Goal: Transaction & Acquisition: Purchase product/service

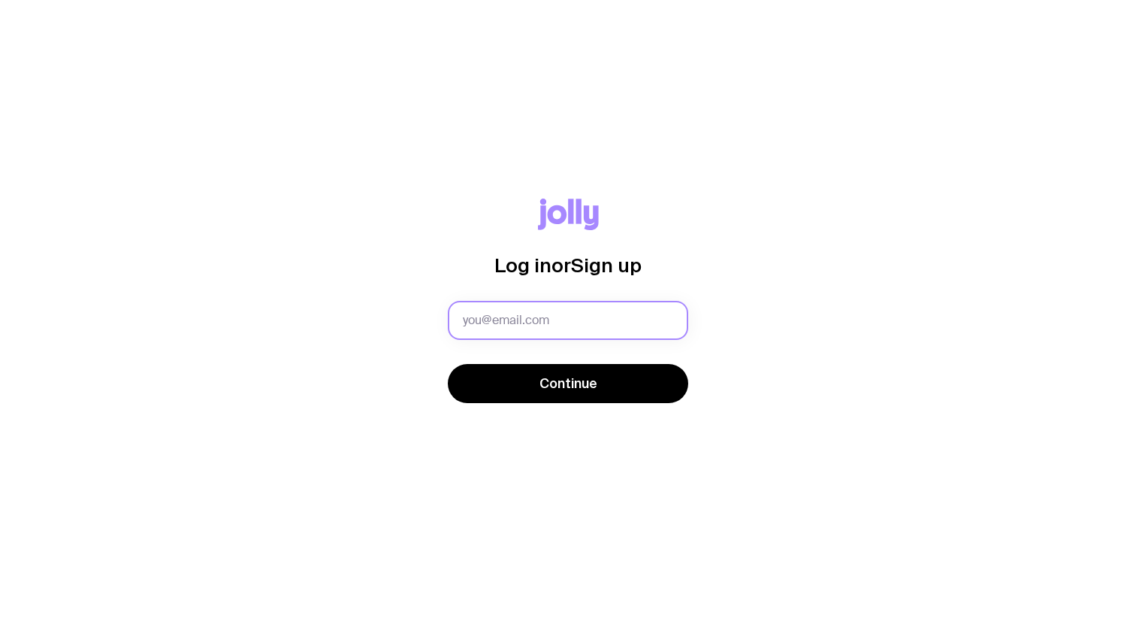
click at [508, 325] on input "text" at bounding box center [568, 320] width 241 height 39
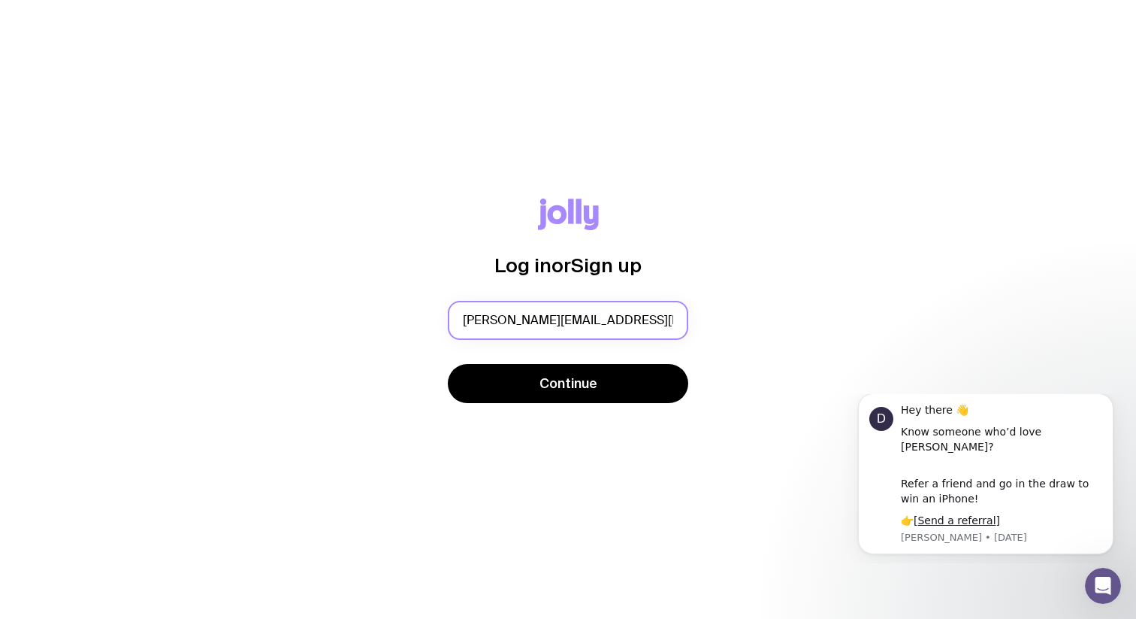
type input "[PERSON_NAME][EMAIL_ADDRESS][DOMAIN_NAME]"
click at [448, 364] on button "Continue" at bounding box center [568, 383] width 241 height 39
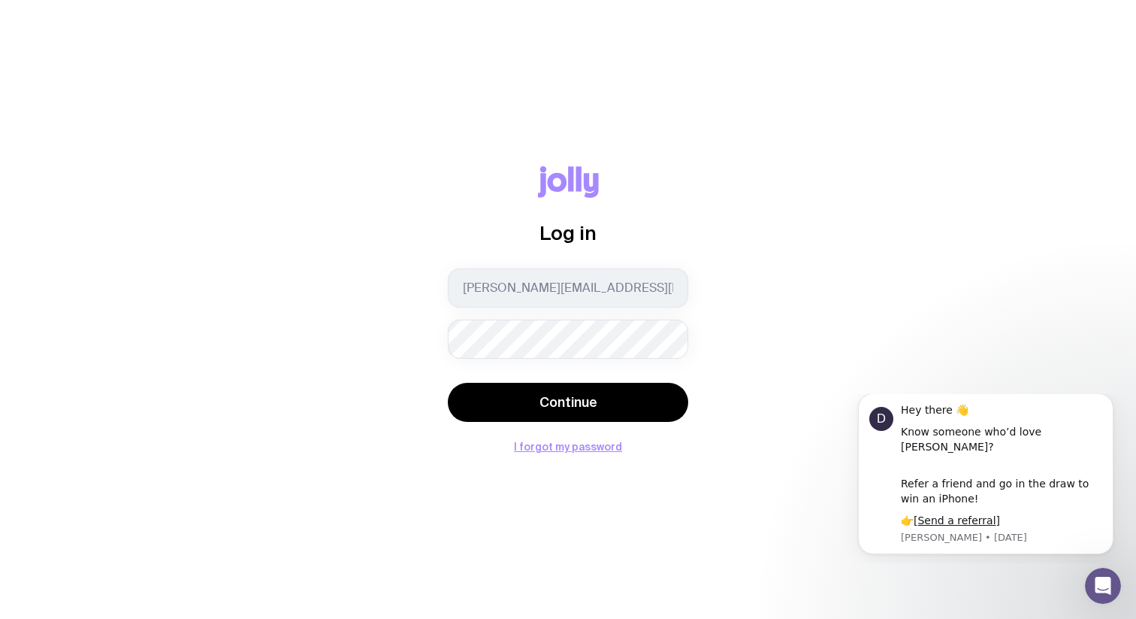
click at [0, 618] on com-1password-button at bounding box center [0, 619] width 0 height 0
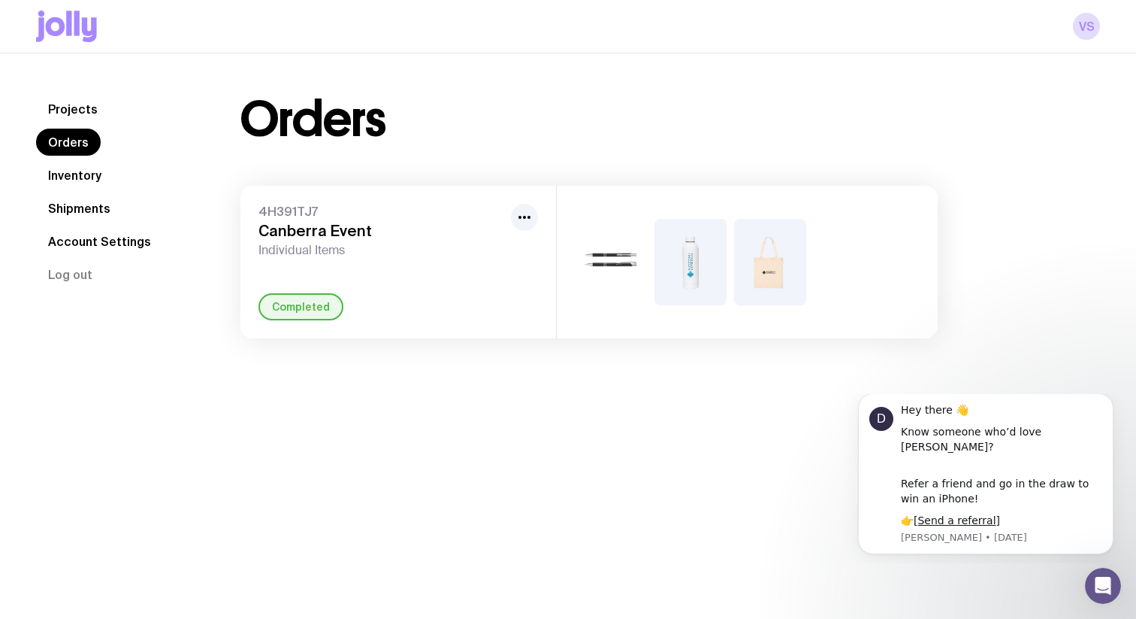
click at [80, 169] on link "Inventory" at bounding box center [74, 175] width 77 height 27
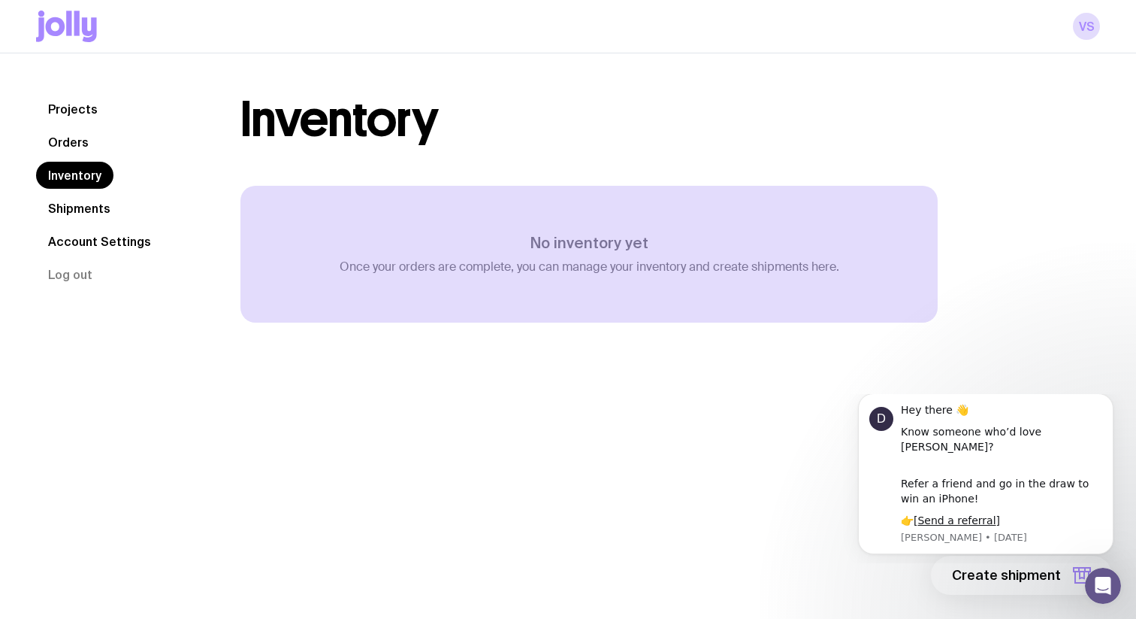
click at [72, 143] on link "Orders" at bounding box center [68, 142] width 65 height 27
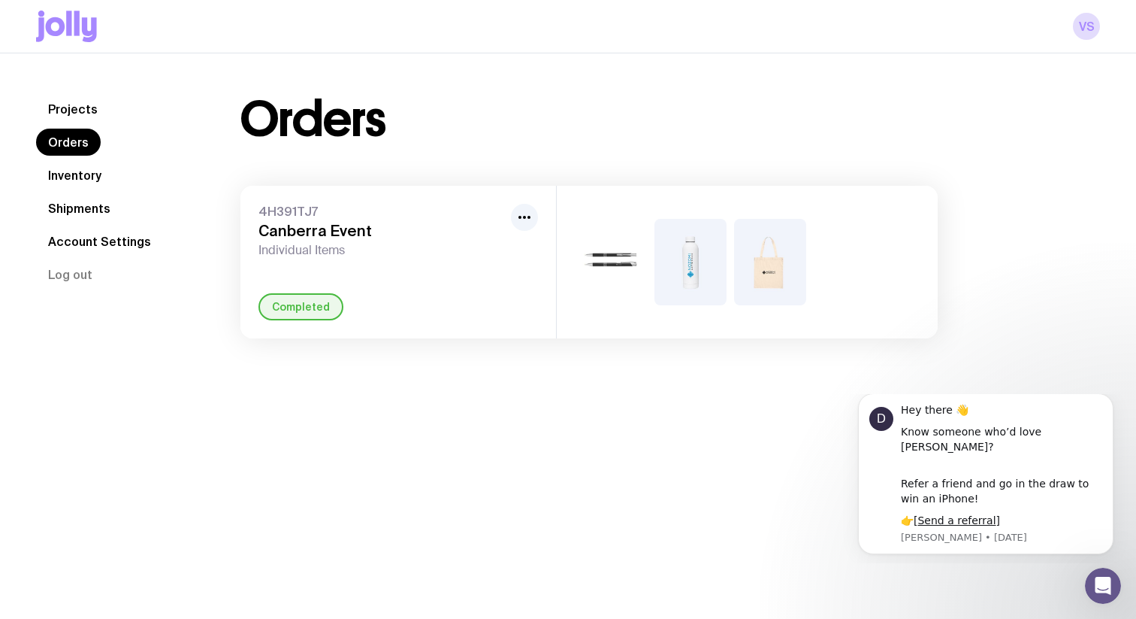
click at [84, 207] on link "Shipments" at bounding box center [79, 208] width 86 height 27
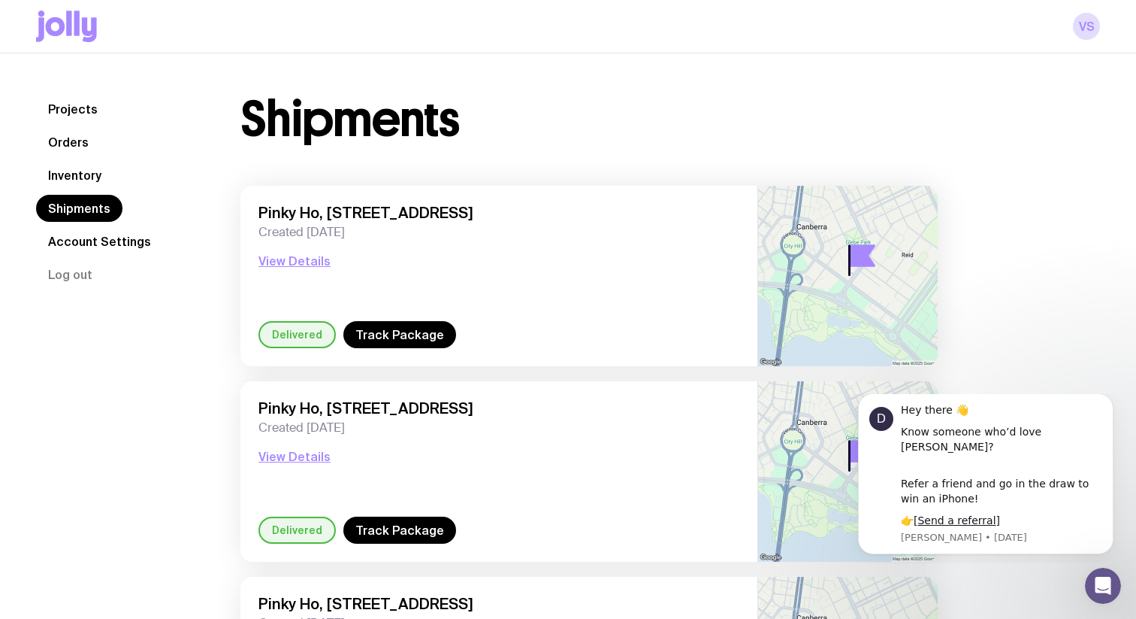
click at [58, 107] on link "Projects" at bounding box center [73, 108] width 74 height 27
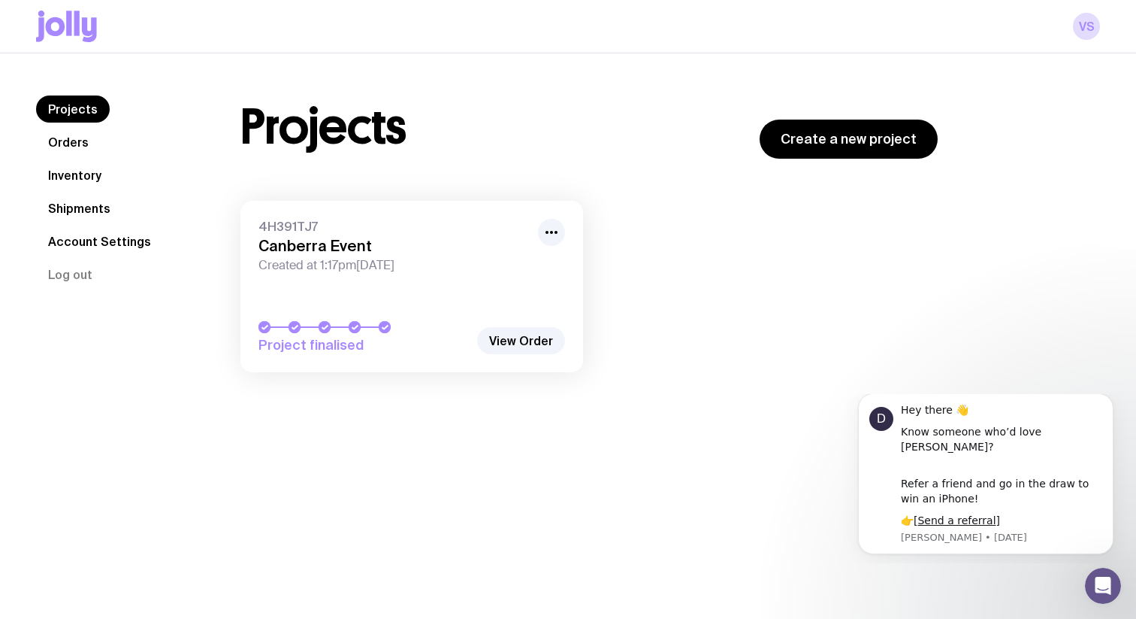
click at [79, 247] on link "Account Settings" at bounding box center [99, 241] width 127 height 27
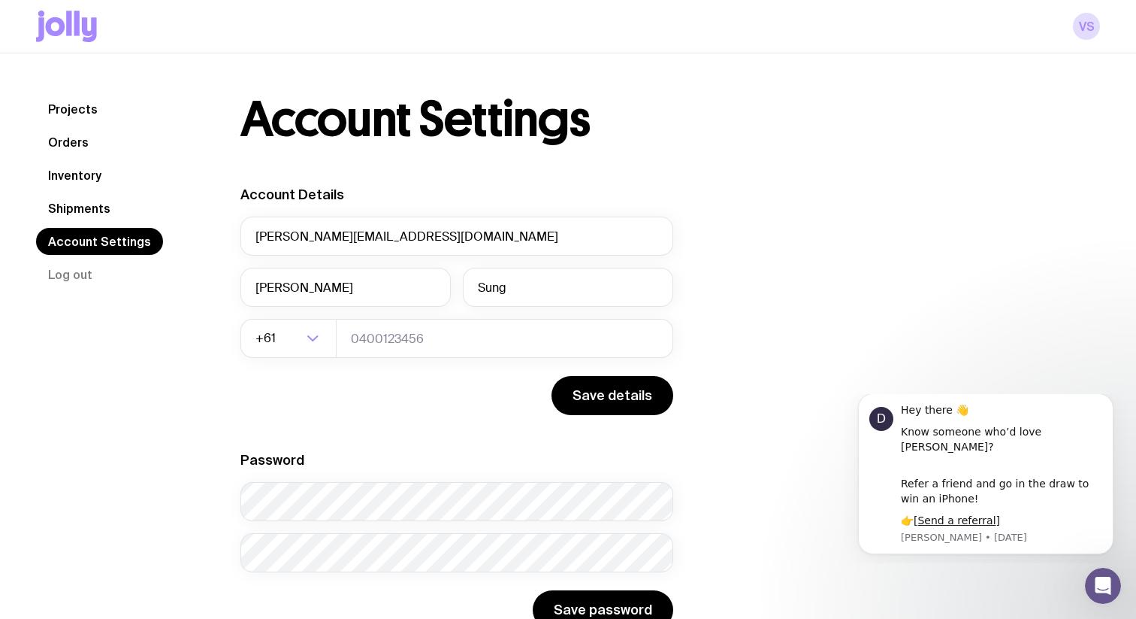
click at [89, 122] on link "Projects" at bounding box center [73, 108] width 74 height 27
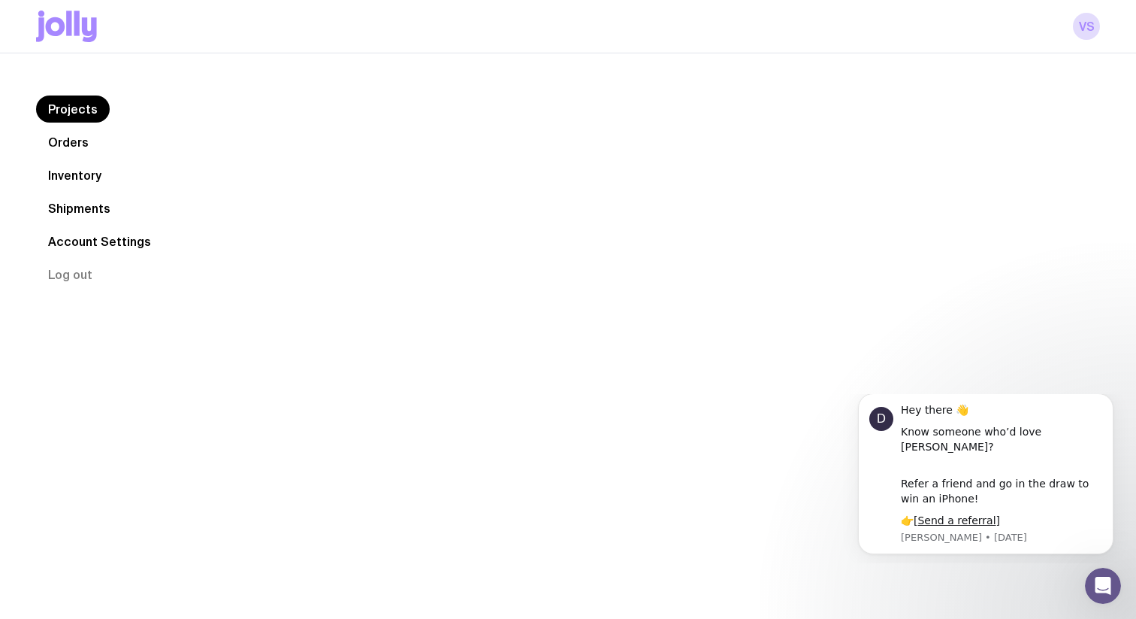
click at [81, 184] on link "Inventory" at bounding box center [74, 175] width 77 height 27
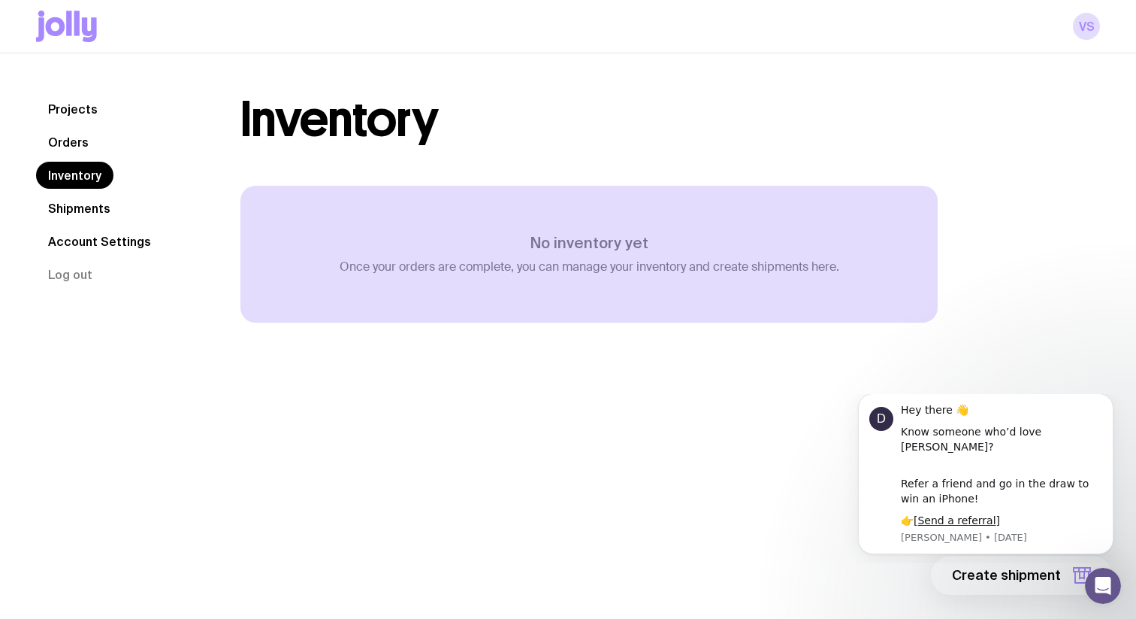
click at [593, 254] on div "No inventory yet Once your orders are complete, you can manage your inventory a…" at bounding box center [590, 254] width 500 height 41
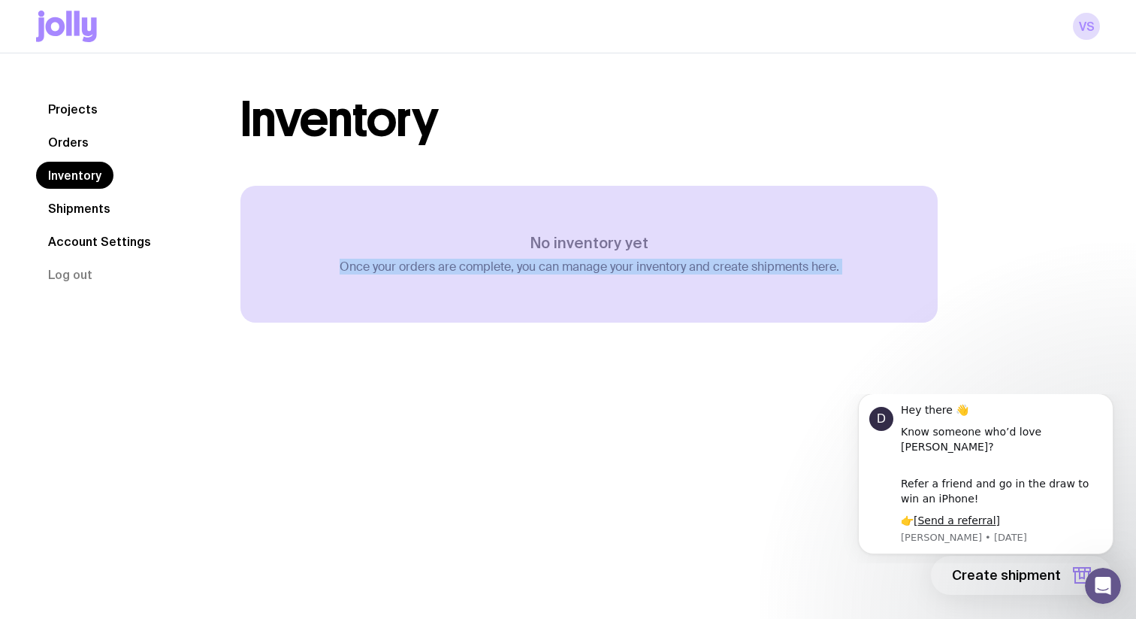
click at [593, 254] on div "No inventory yet Once your orders are complete, you can manage your inventory a…" at bounding box center [590, 254] width 500 height 41
click at [603, 264] on p "Once your orders are complete, you can manage your inventory and create shipmen…" at bounding box center [590, 266] width 500 height 15
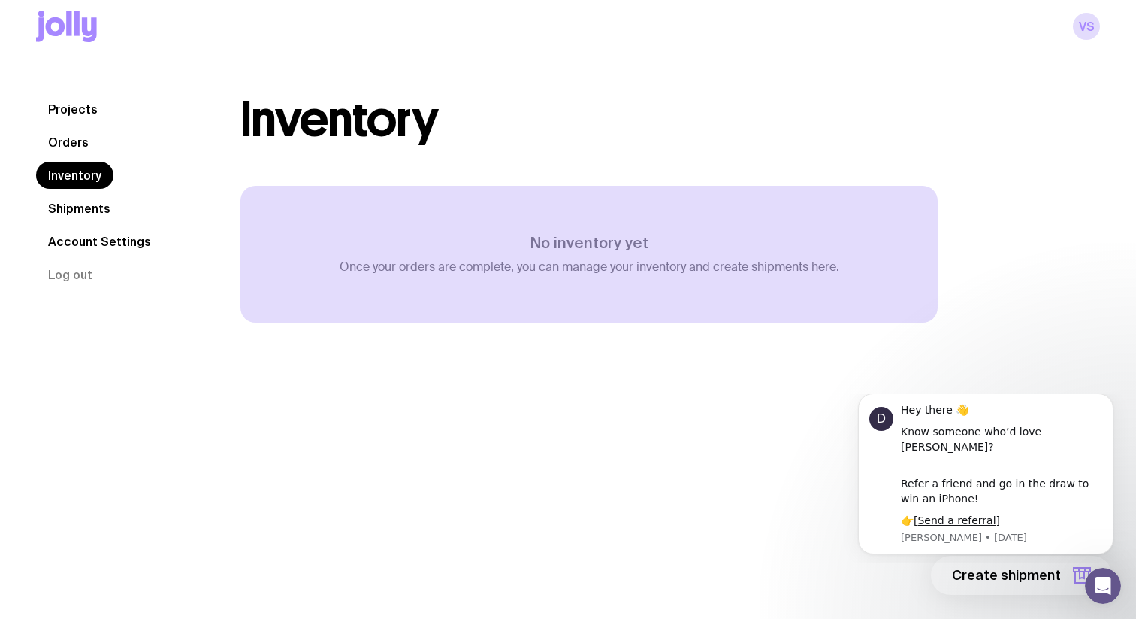
click at [91, 31] on icon at bounding box center [89, 29] width 15 height 25
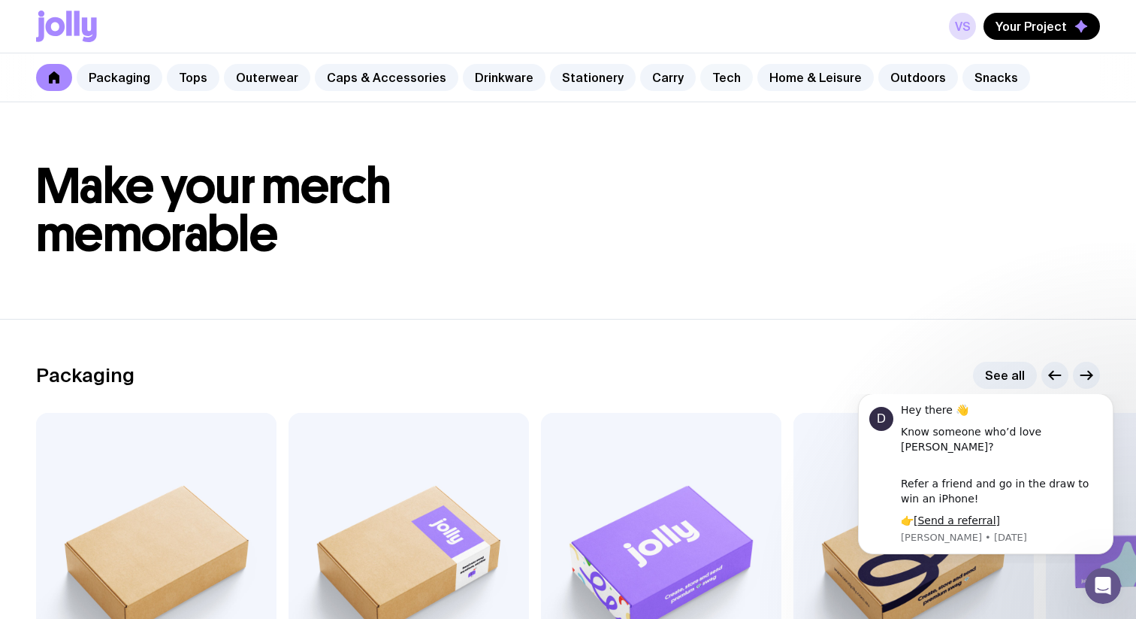
click at [700, 77] on link "Tech" at bounding box center [726, 77] width 53 height 27
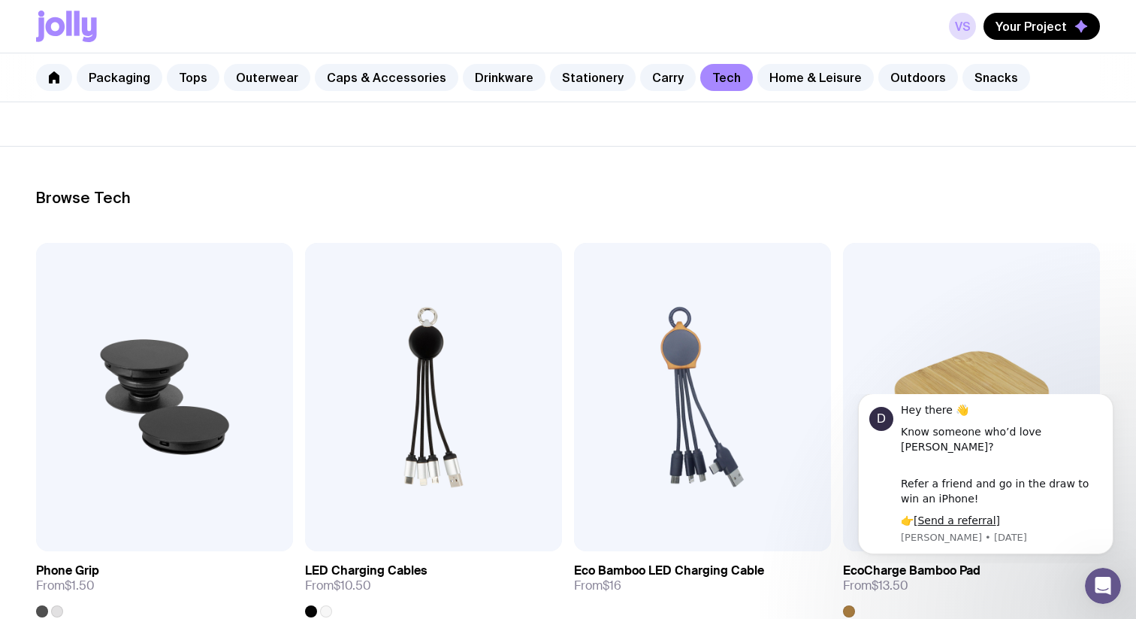
scroll to position [150, 0]
click at [1109, 401] on icon "Dismiss notification" at bounding box center [1110, 397] width 8 height 8
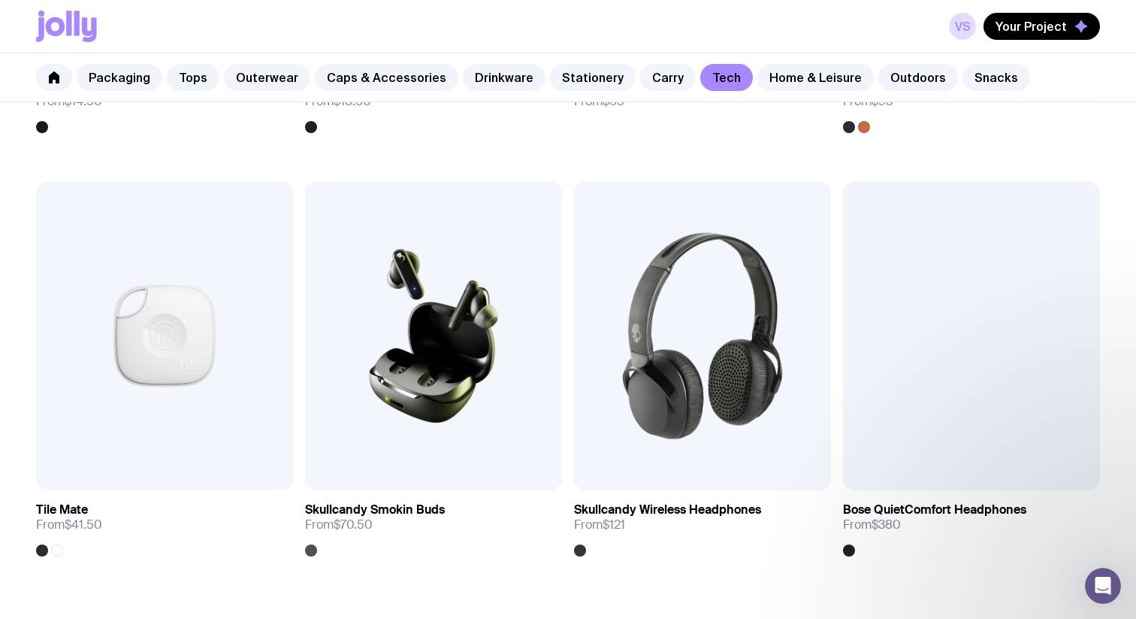
scroll to position [2750, 0]
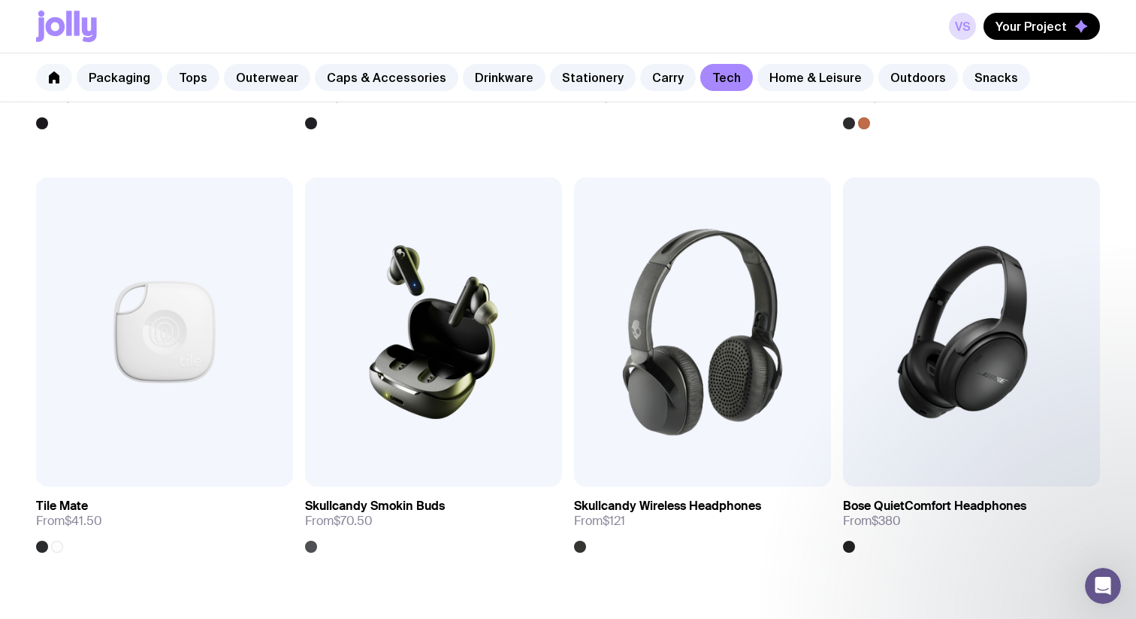
click at [65, 83] on link at bounding box center [54, 77] width 36 height 27
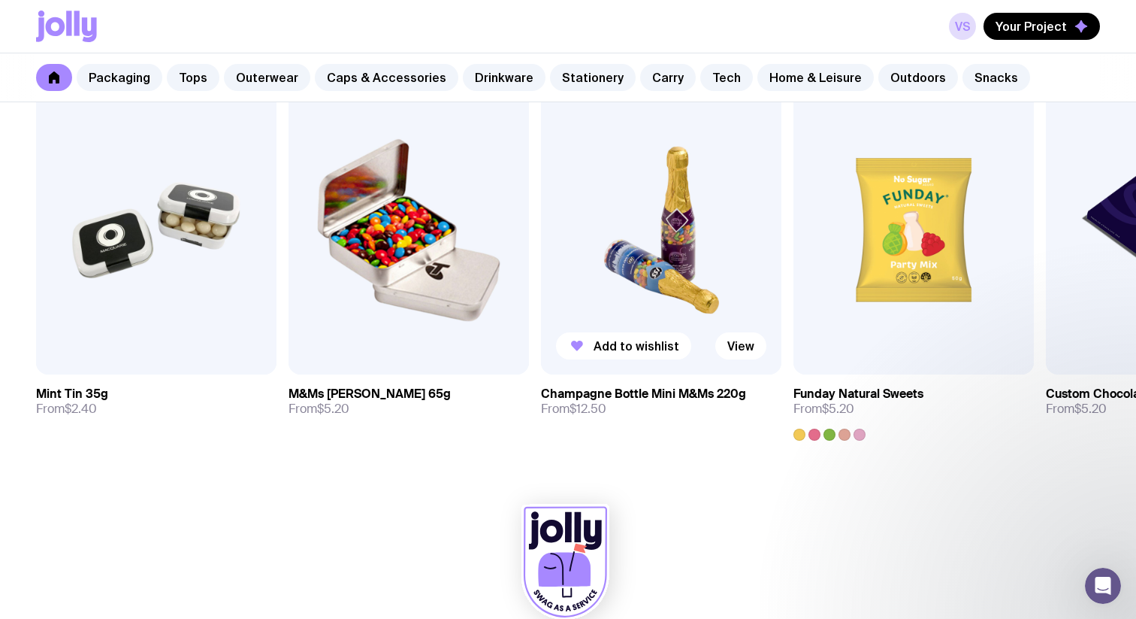
scroll to position [5252, 0]
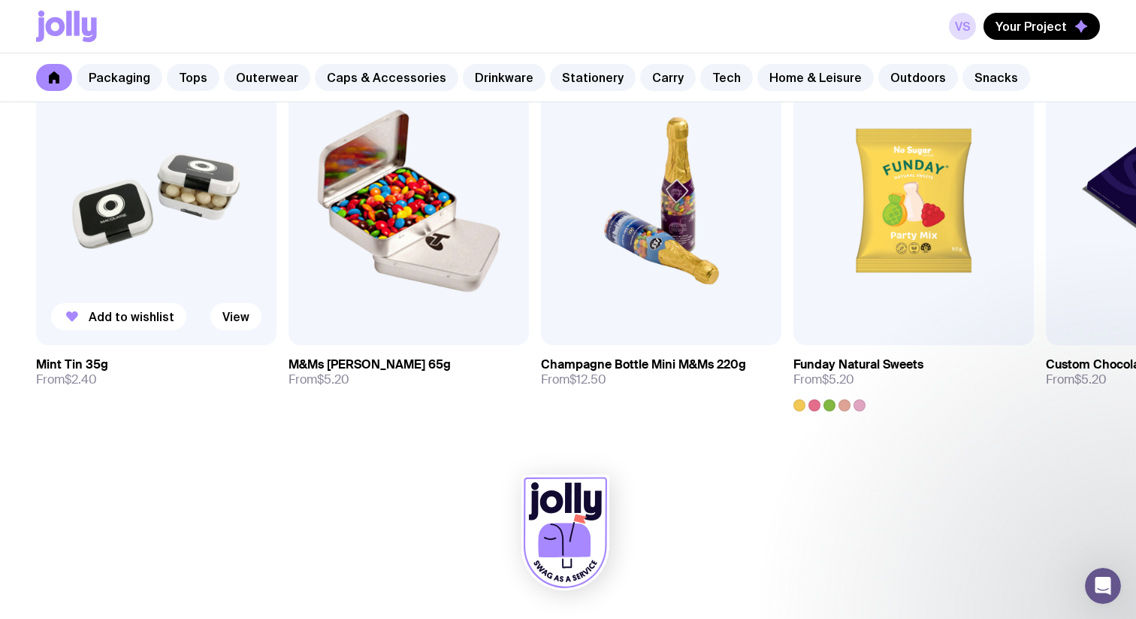
click at [186, 235] on img at bounding box center [156, 200] width 241 height 289
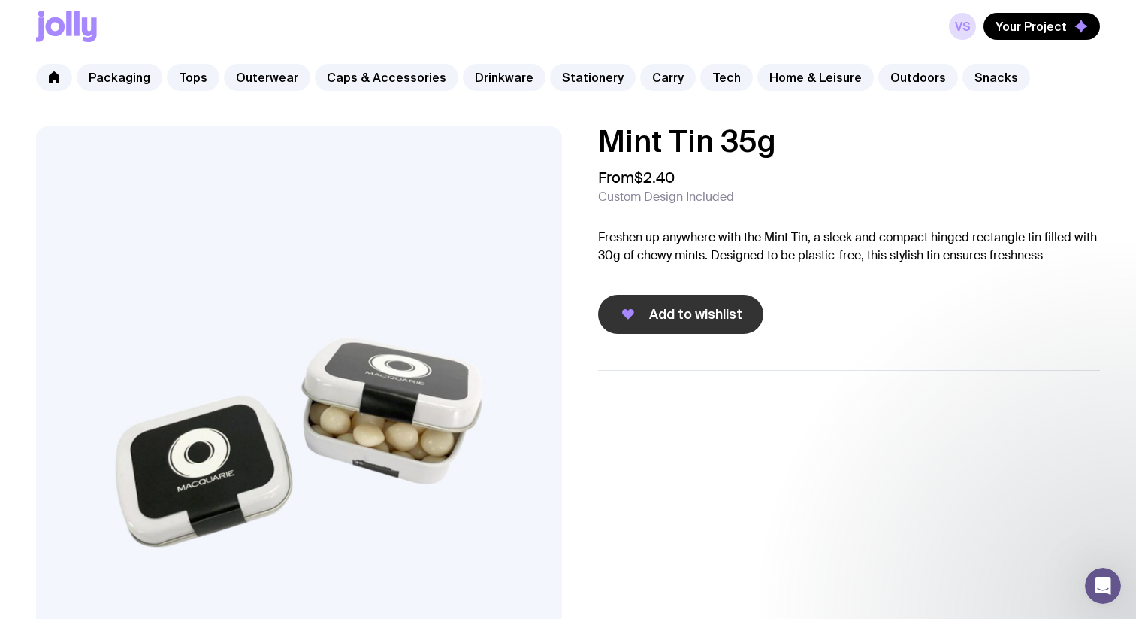
click at [681, 319] on span "Add to wishlist" at bounding box center [695, 314] width 93 height 18
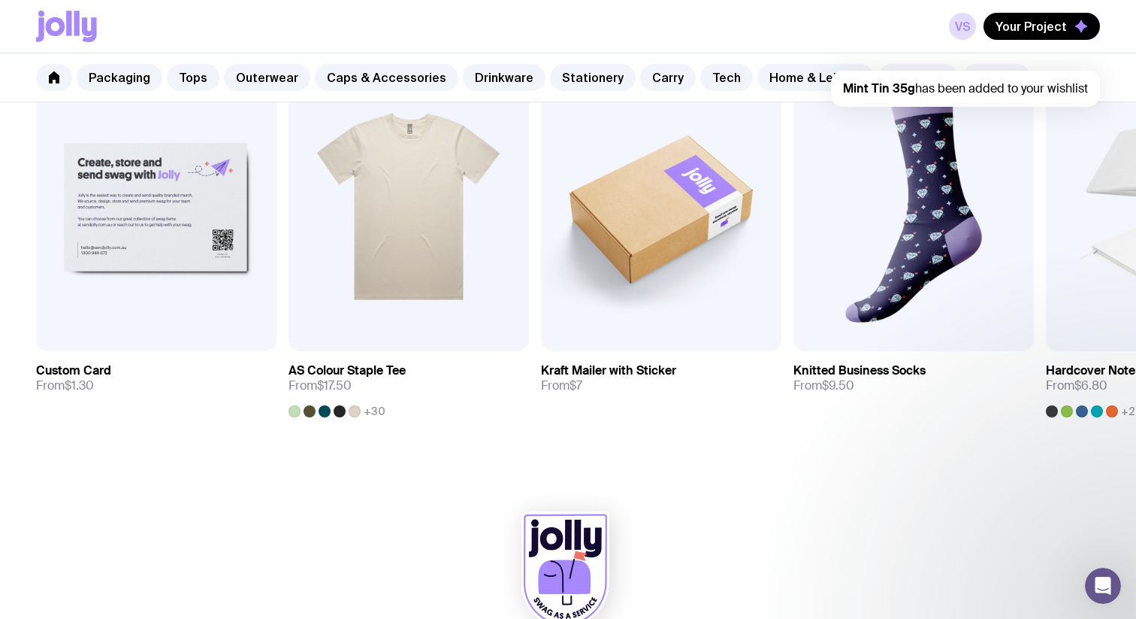
scroll to position [828, 0]
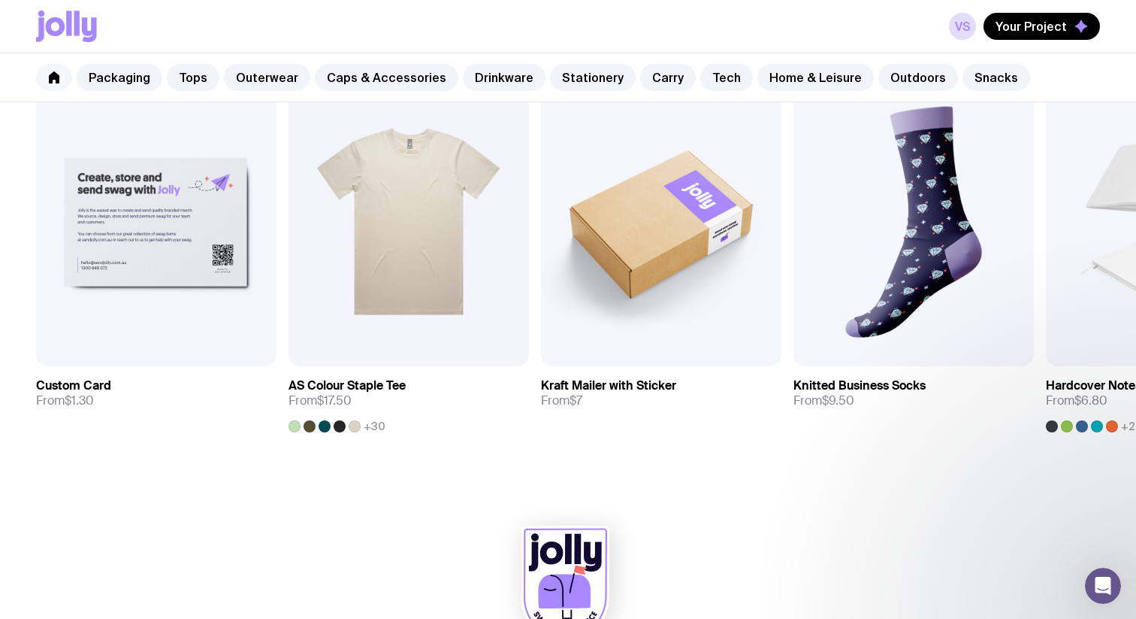
click at [56, 80] on icon at bounding box center [54, 77] width 11 height 12
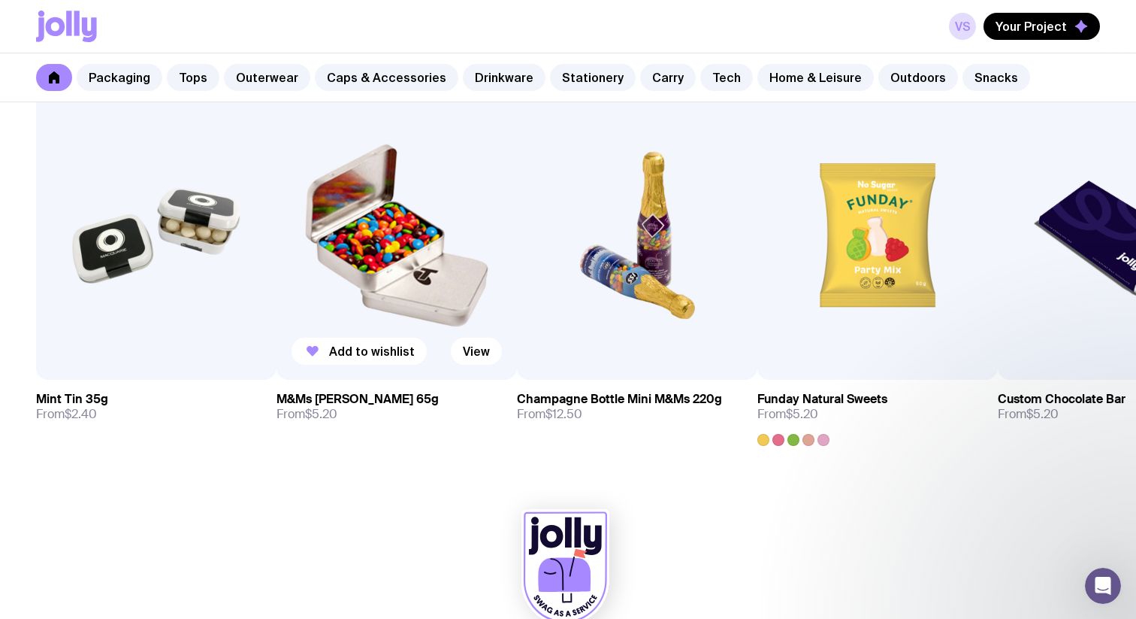
scroll to position [5214, 0]
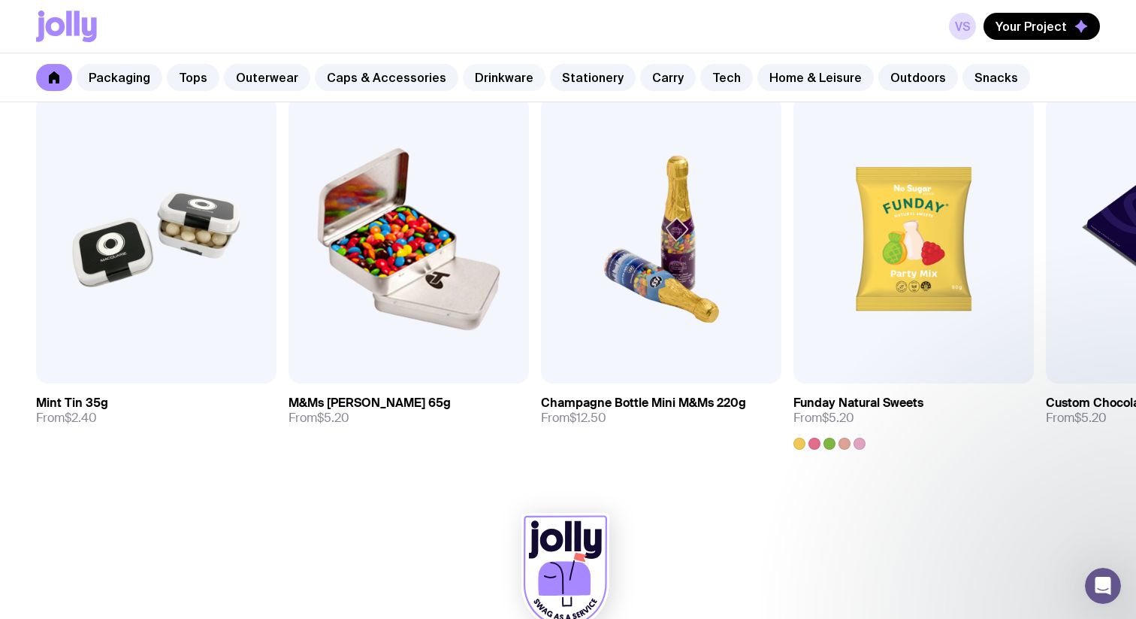
click at [492, 71] on link "Drinkware" at bounding box center [504, 77] width 83 height 27
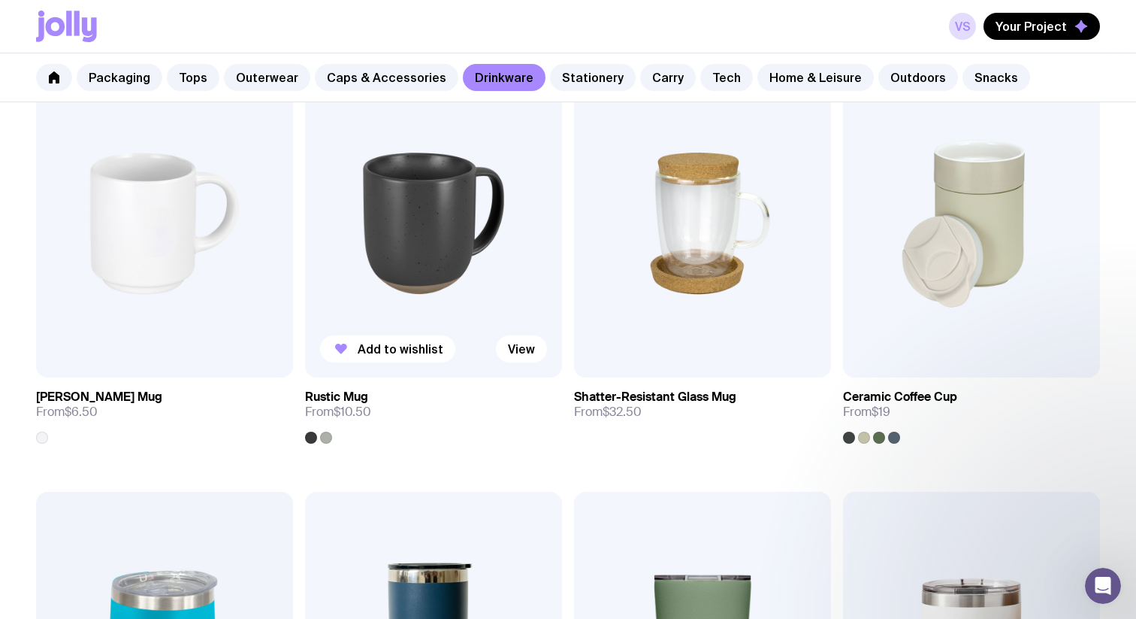
scroll to position [325, 0]
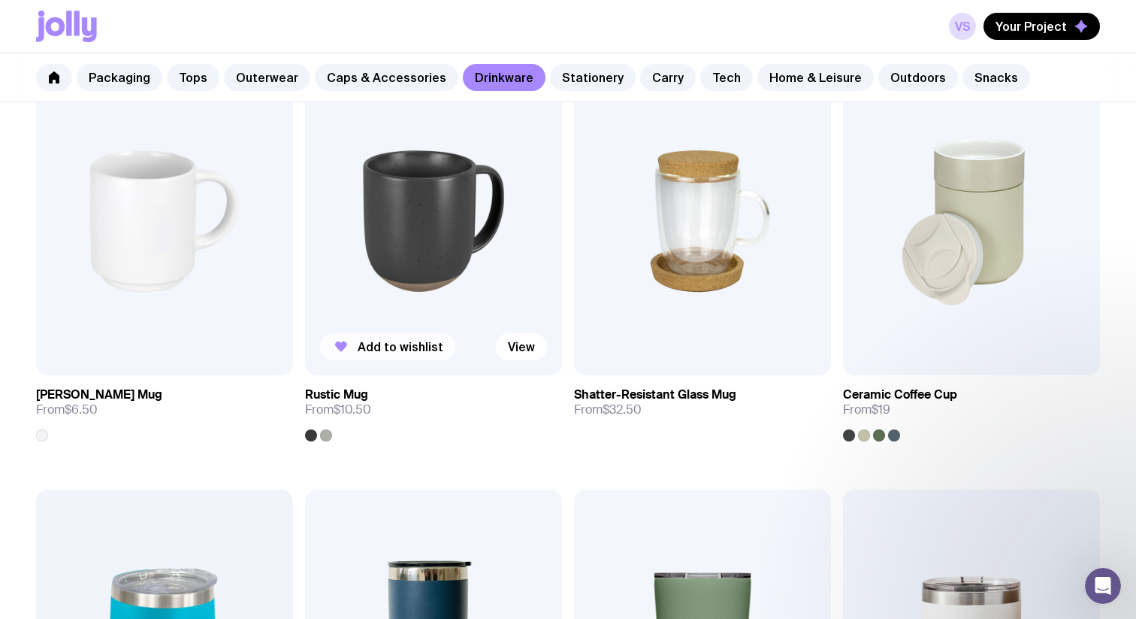
click at [377, 348] on span "Add to wishlist" at bounding box center [401, 346] width 86 height 15
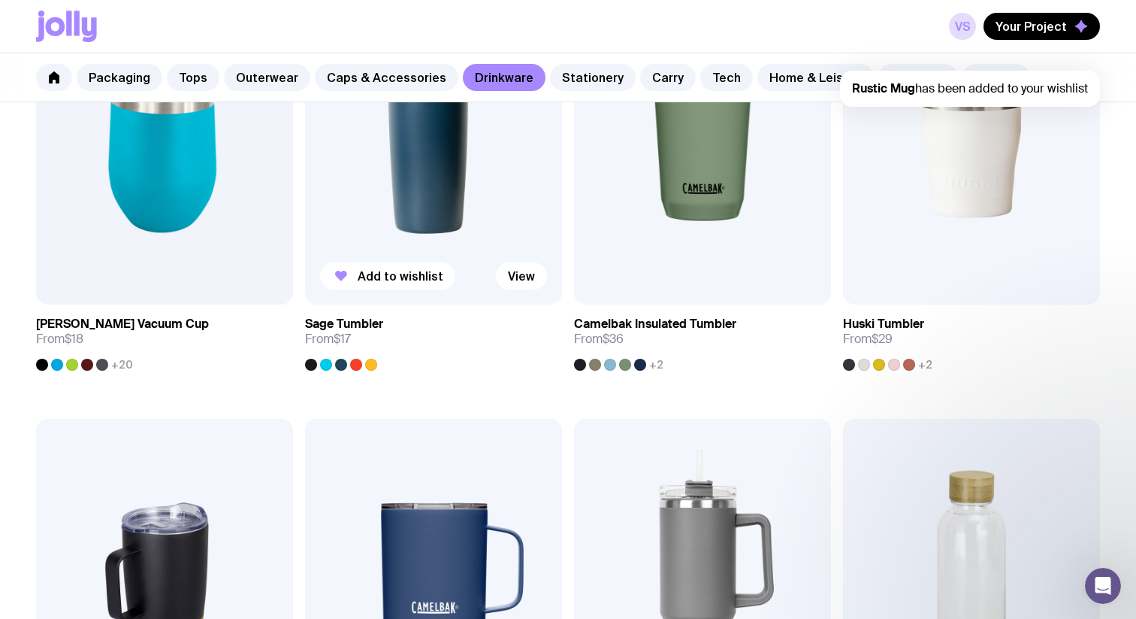
scroll to position [824, 0]
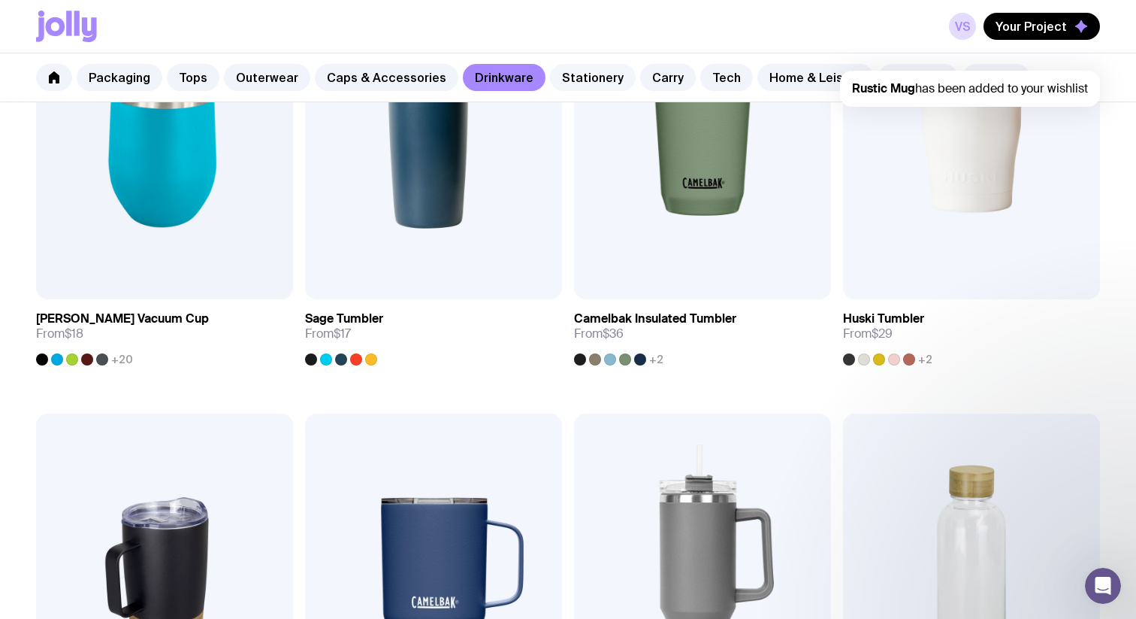
click at [559, 81] on link "Stationery" at bounding box center [593, 77] width 86 height 27
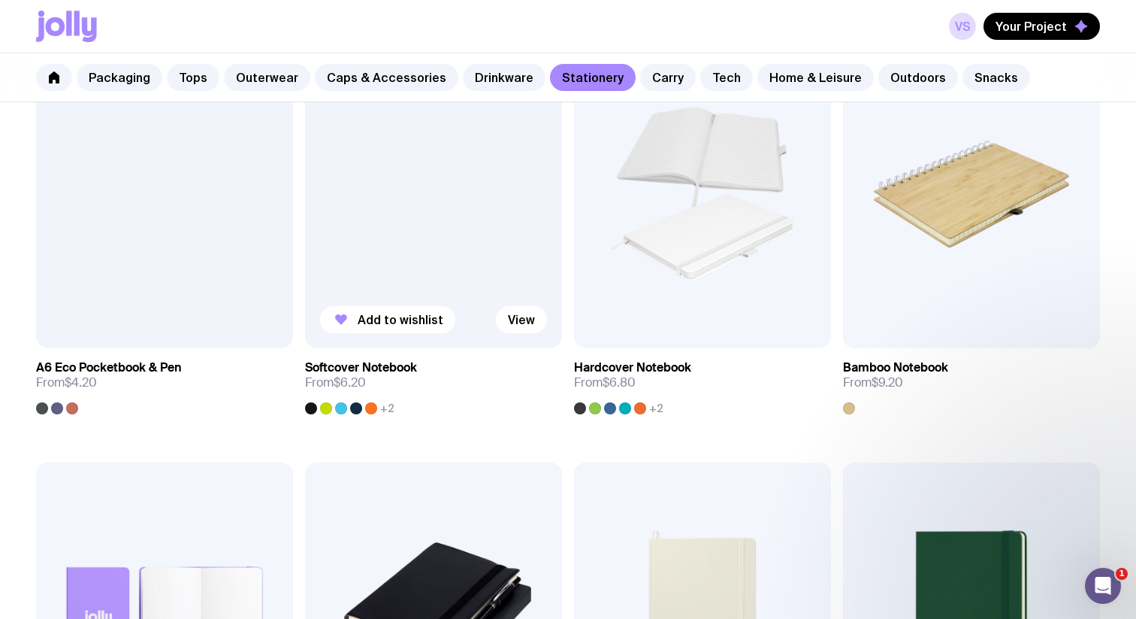
scroll to position [1184, 0]
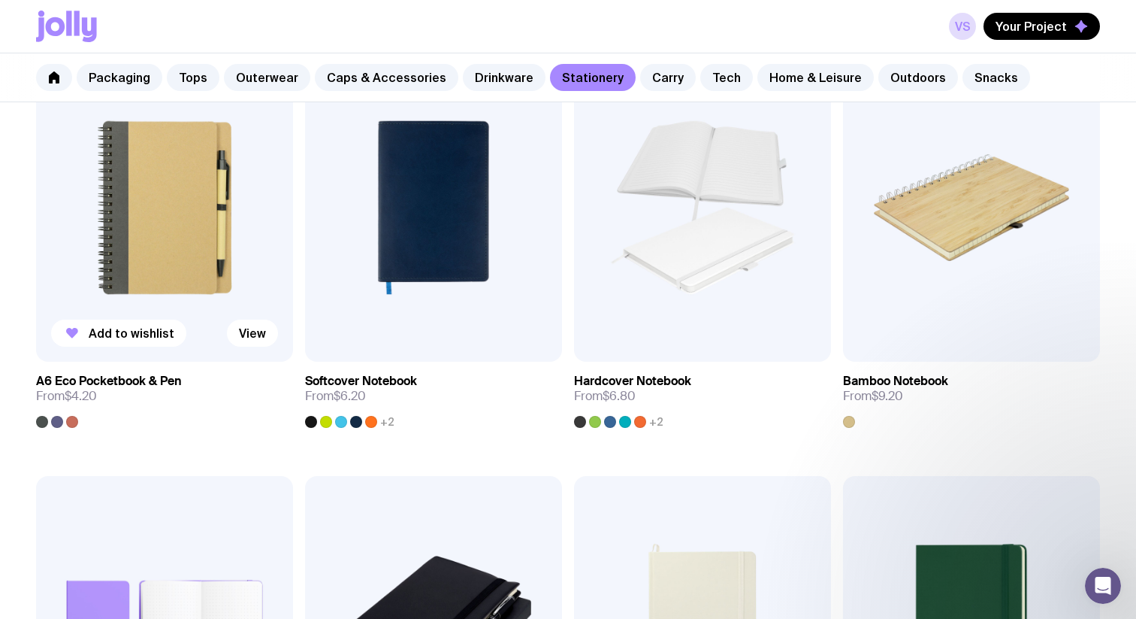
click at [159, 244] on img at bounding box center [164, 207] width 257 height 308
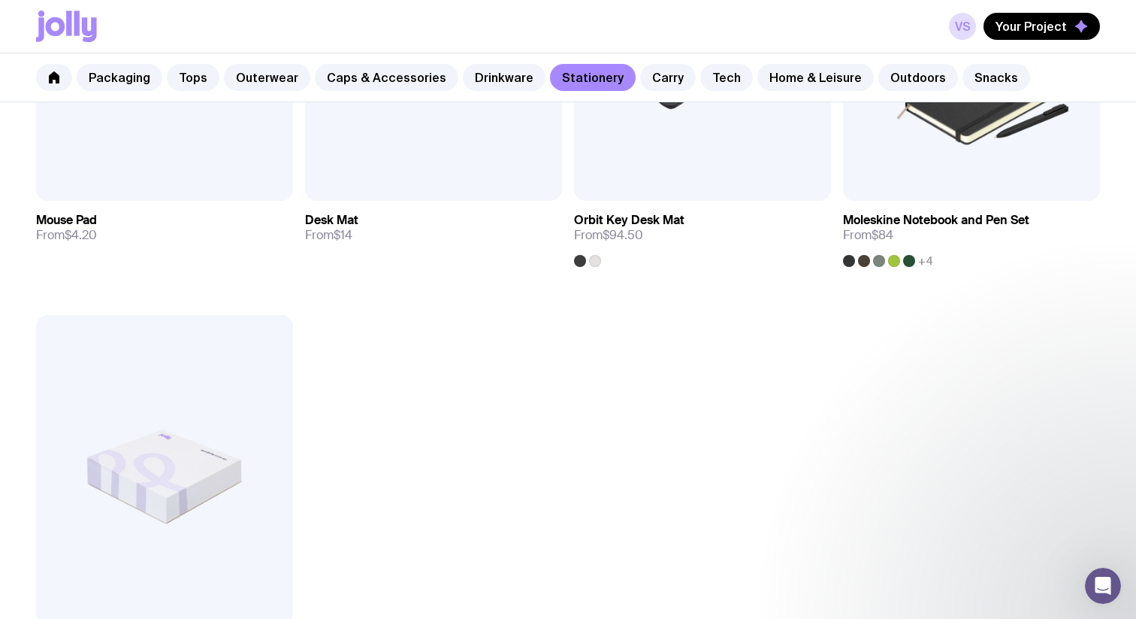
scroll to position [2927, 0]
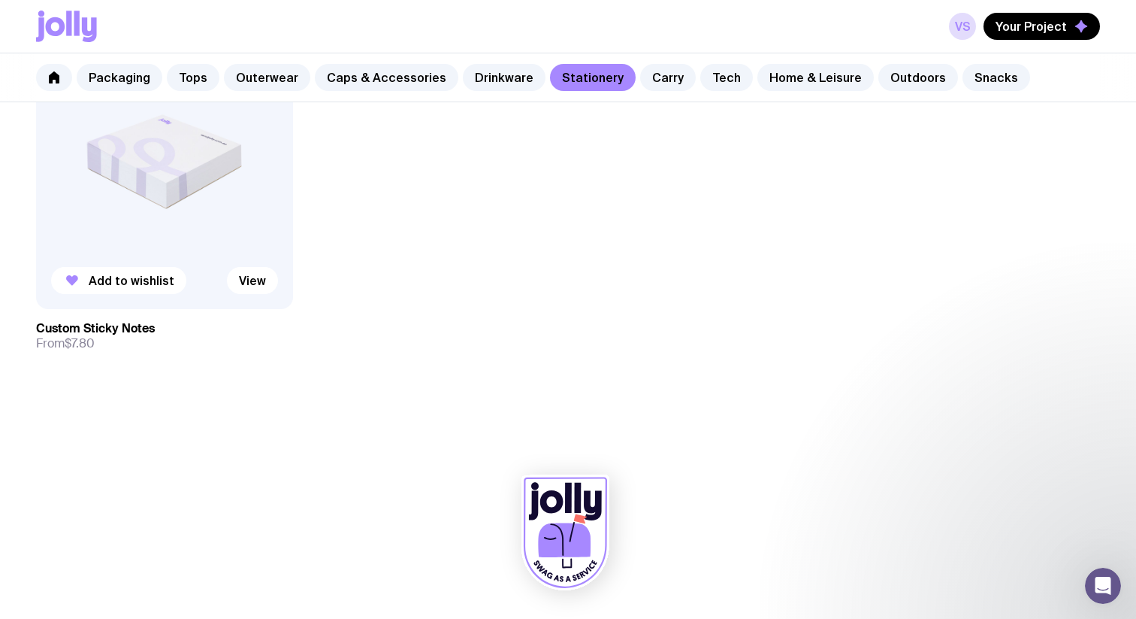
click at [123, 173] on img at bounding box center [164, 154] width 257 height 308
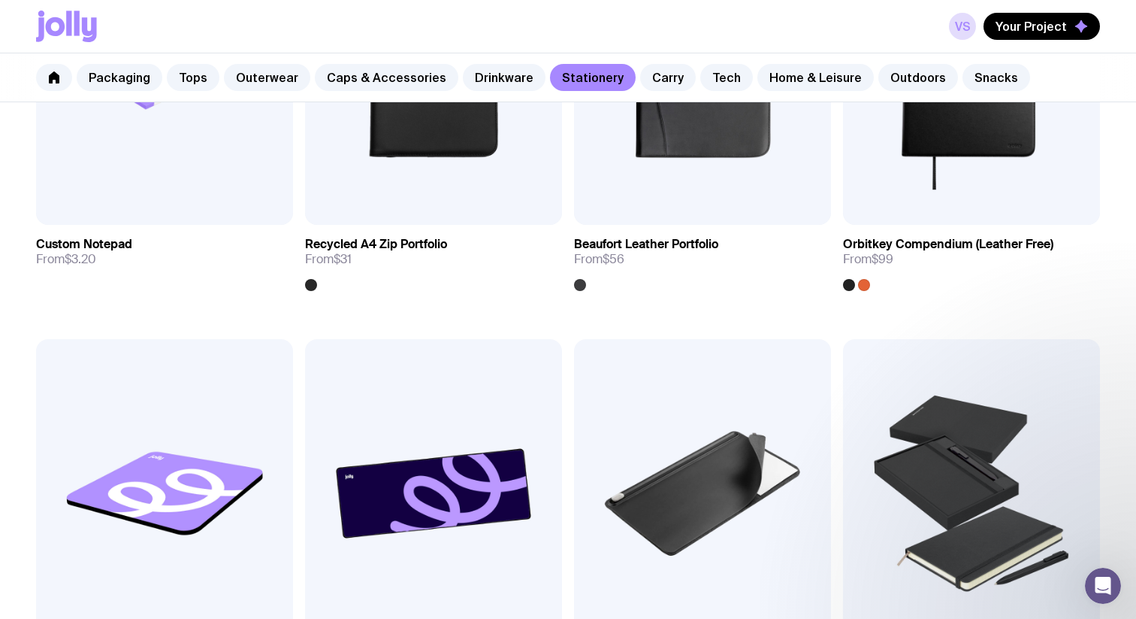
scroll to position [1958, 0]
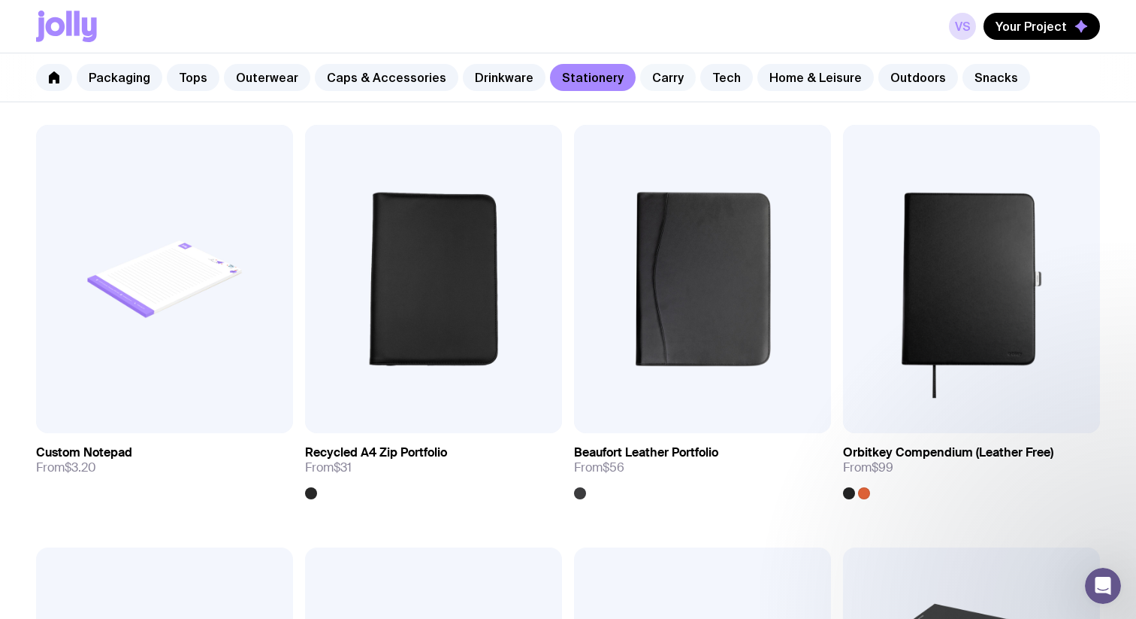
click at [660, 89] on link "Carry" at bounding box center [668, 77] width 56 height 27
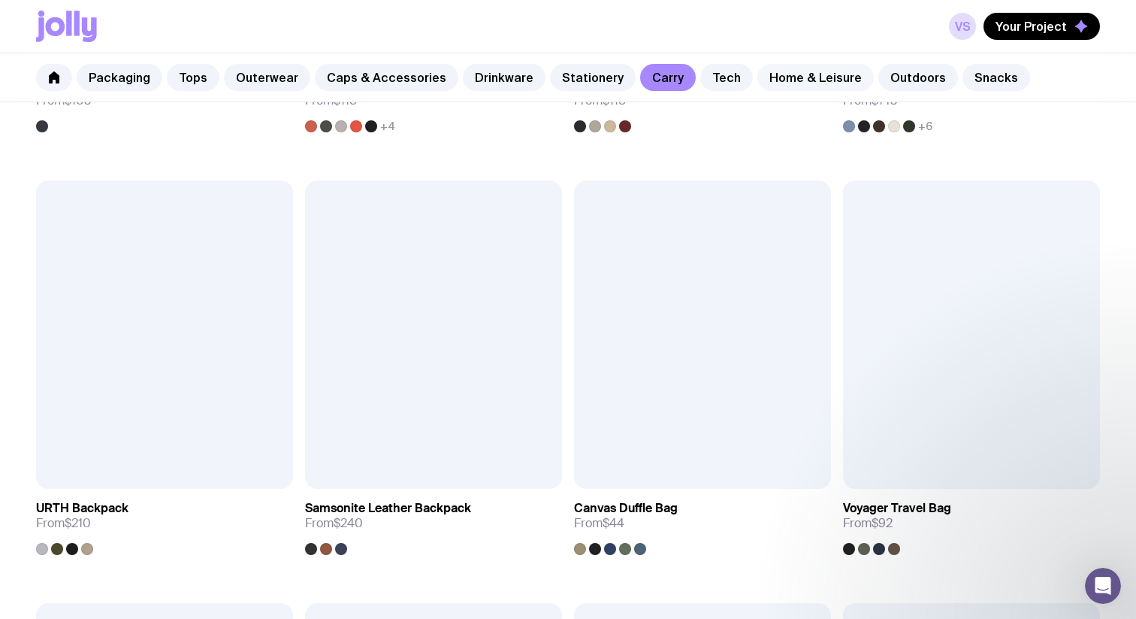
scroll to position [1917, 0]
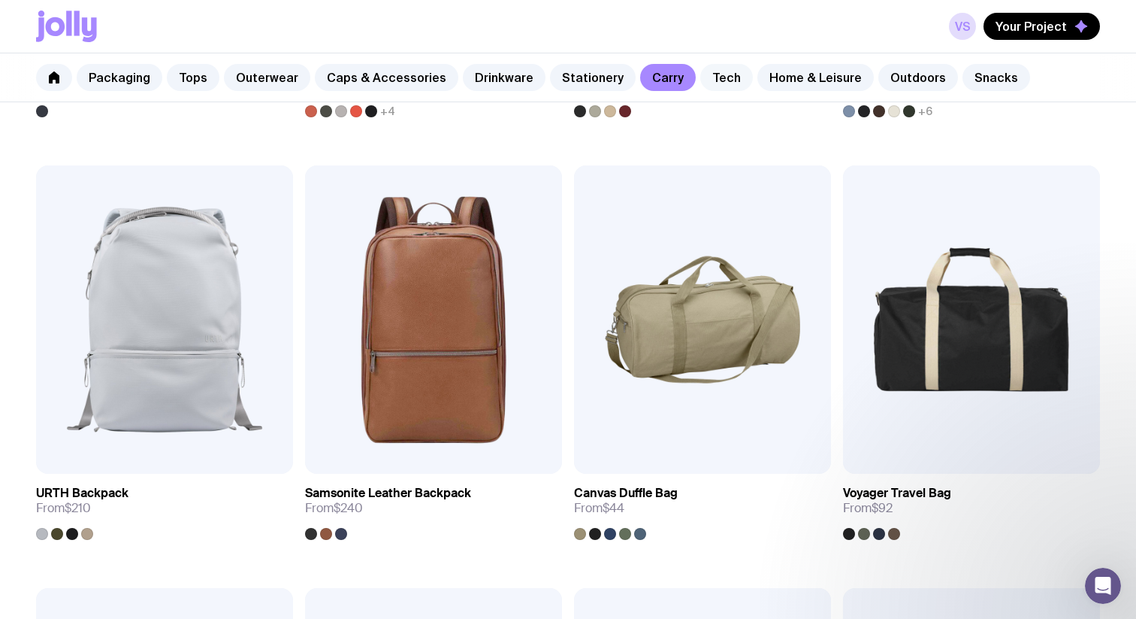
click at [713, 71] on link "Tech" at bounding box center [726, 77] width 53 height 27
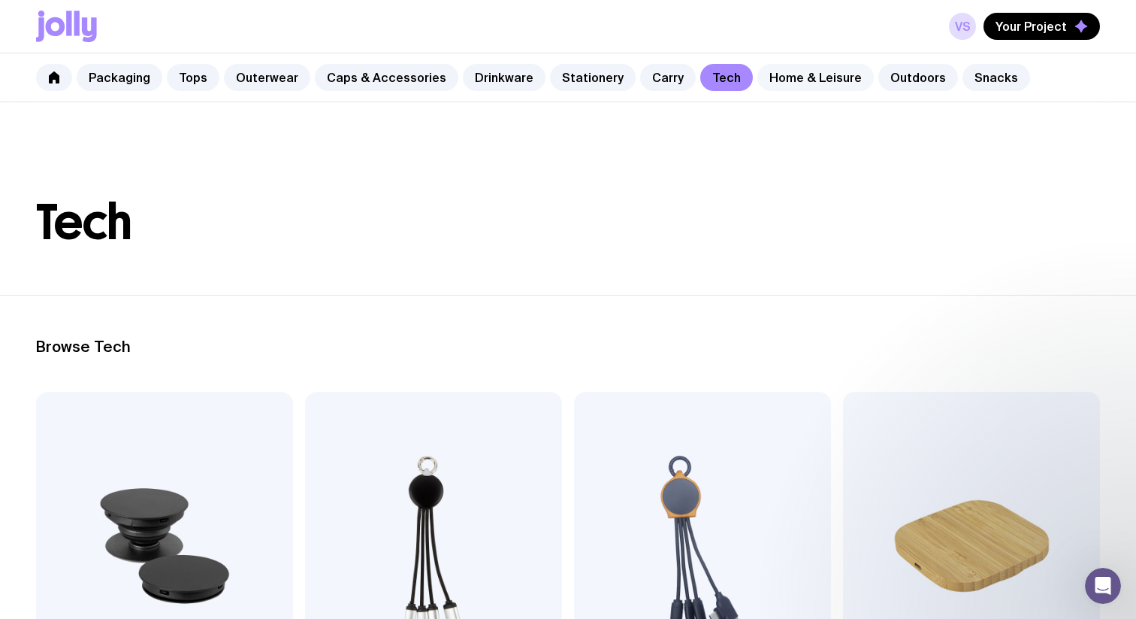
click at [764, 75] on link "Home & Leisure" at bounding box center [816, 77] width 116 height 27
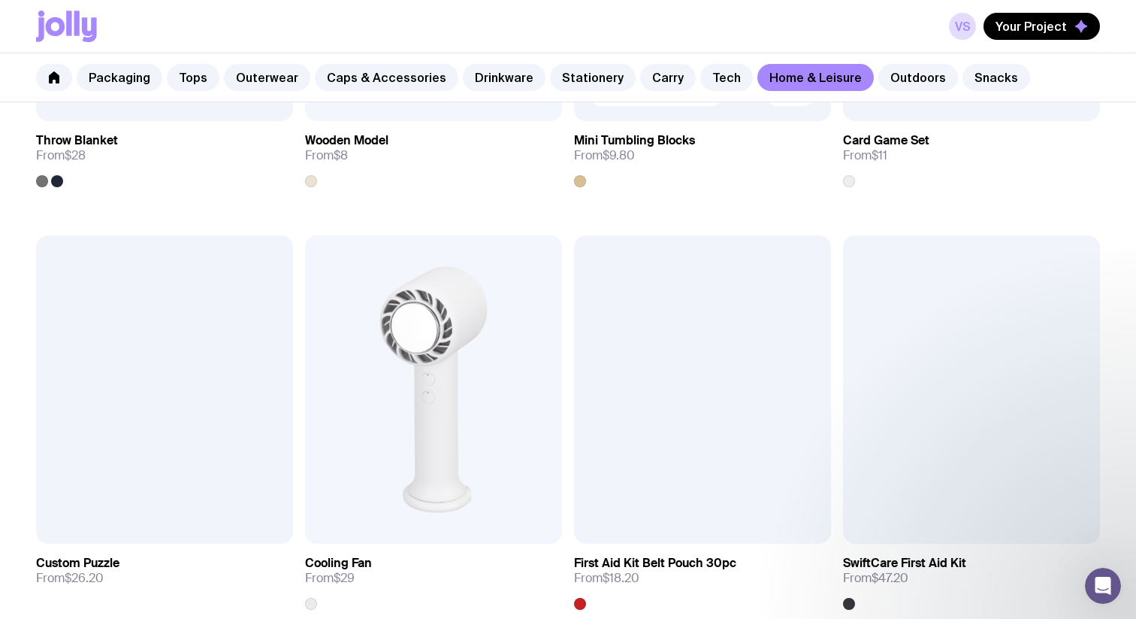
scroll to position [3362, 0]
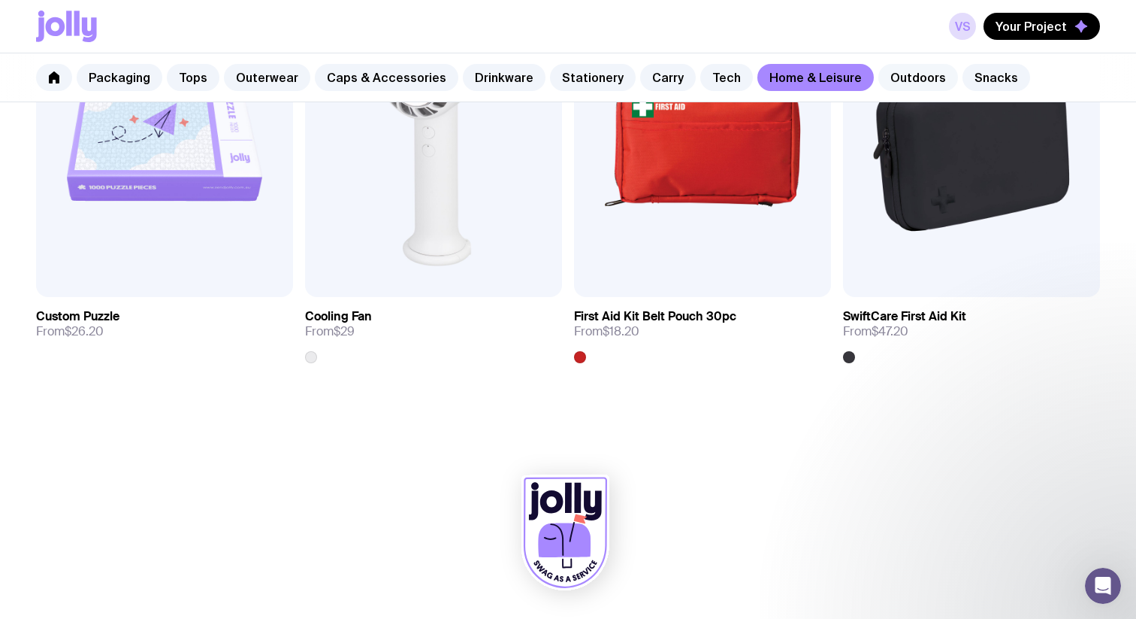
click at [909, 74] on link "Outdoors" at bounding box center [919, 77] width 80 height 27
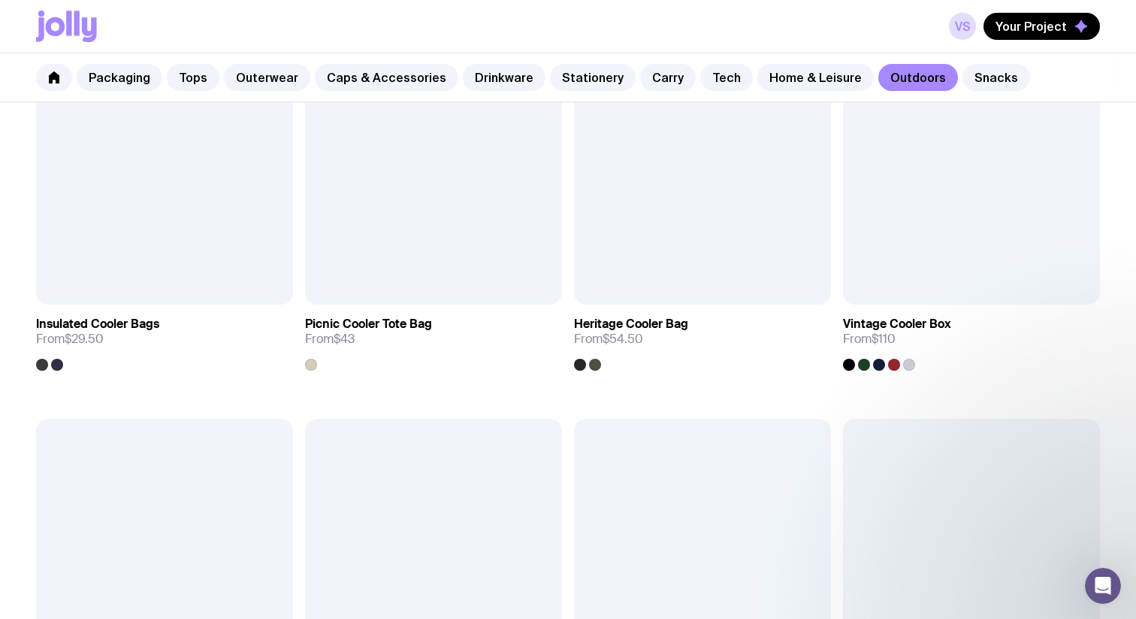
scroll to position [1807, 0]
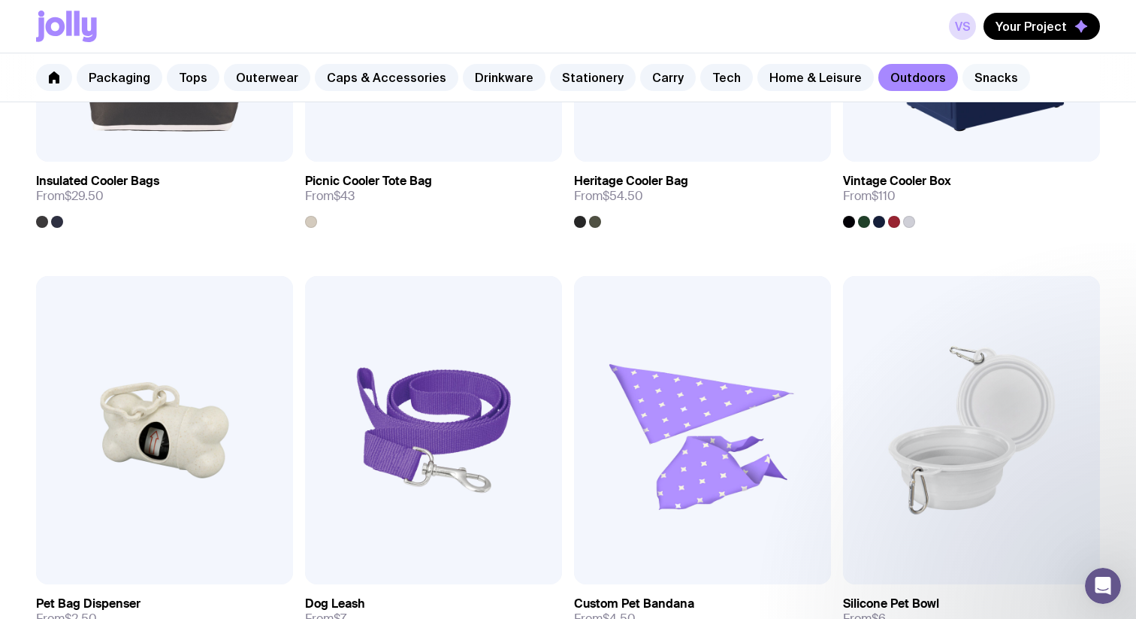
click at [973, 81] on link "Snacks" at bounding box center [997, 77] width 68 height 27
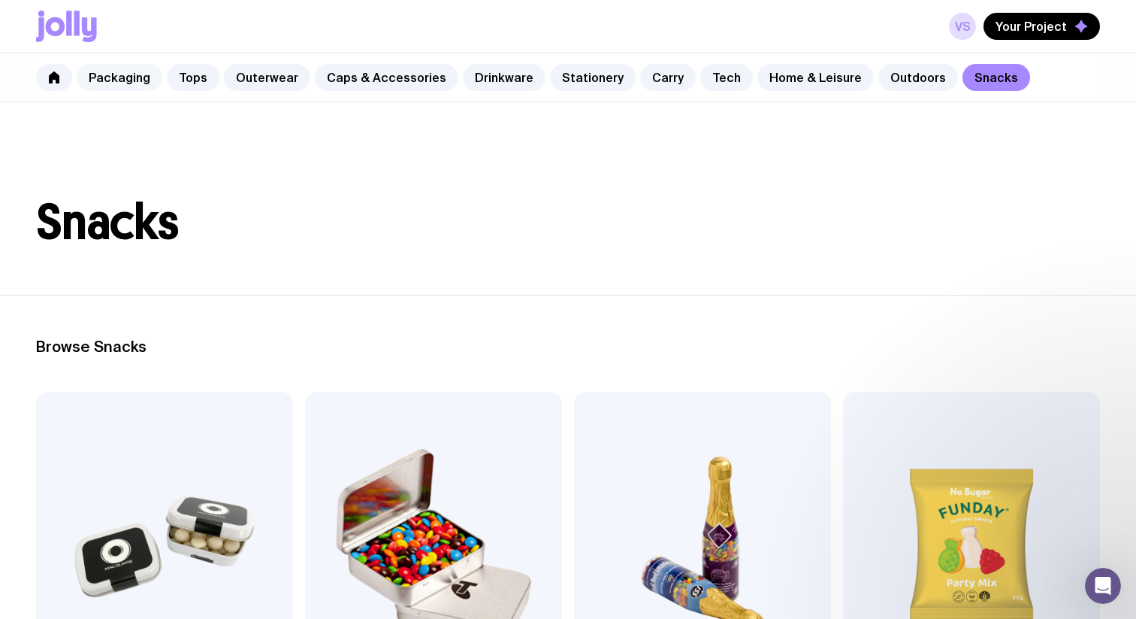
click at [148, 80] on link "Packaging" at bounding box center [120, 77] width 86 height 27
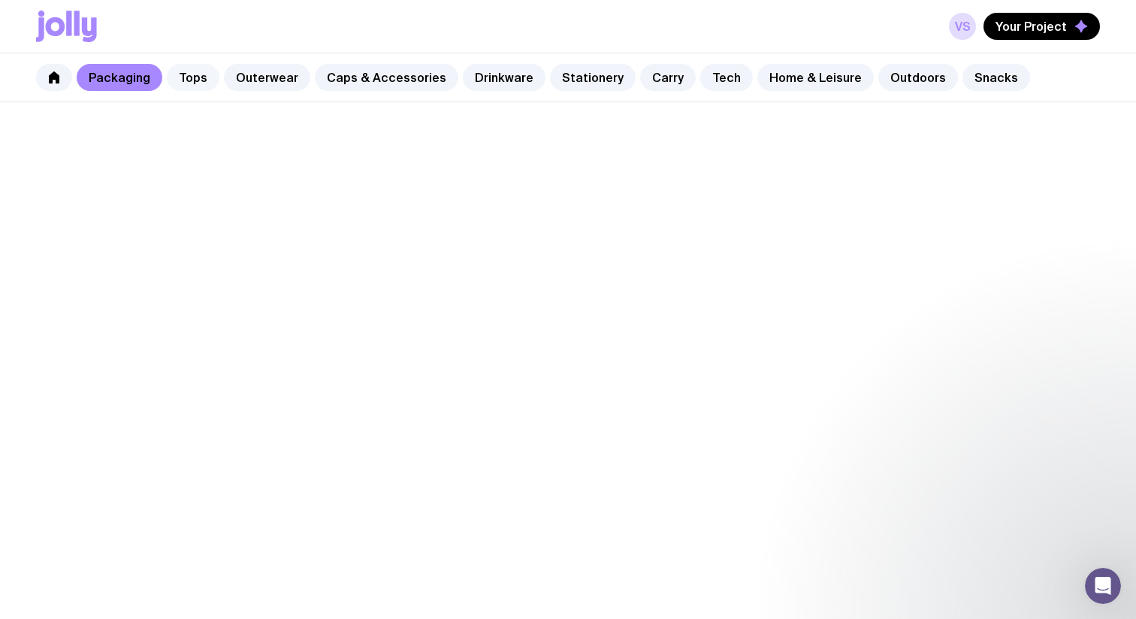
click at [179, 80] on link "Tops" at bounding box center [193, 77] width 53 height 27
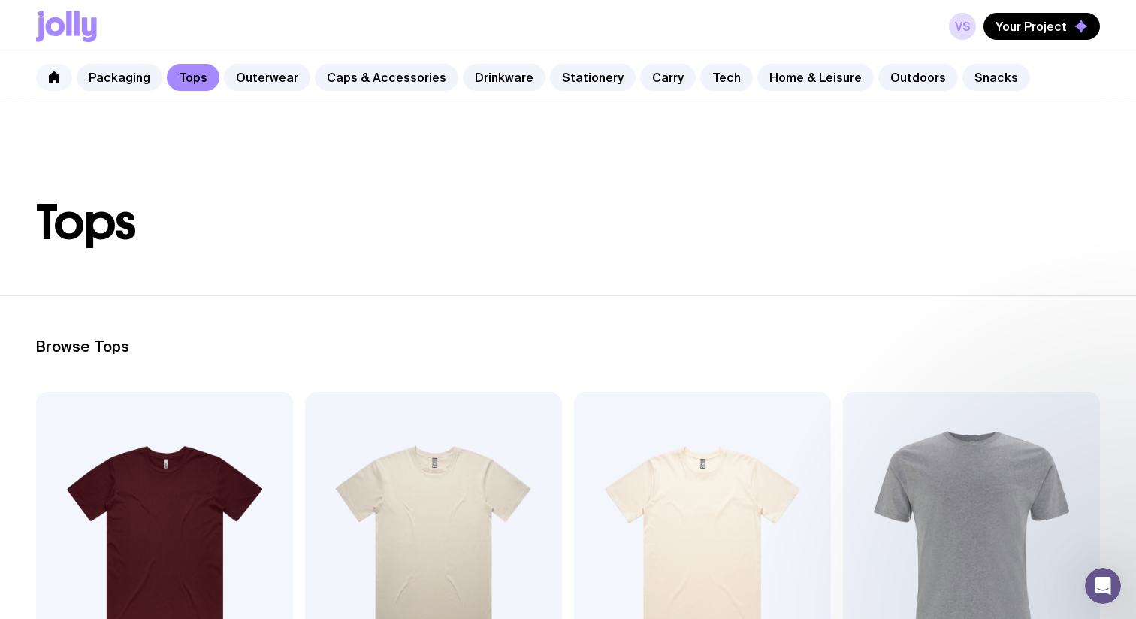
click at [50, 76] on icon at bounding box center [54, 77] width 11 height 12
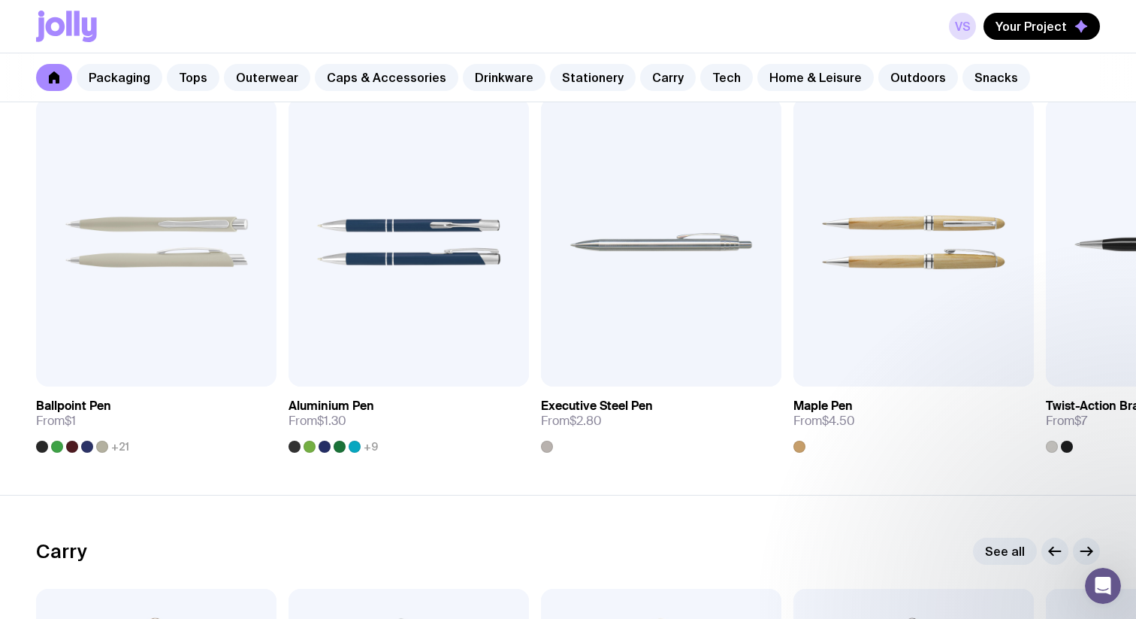
scroll to position [3087, 0]
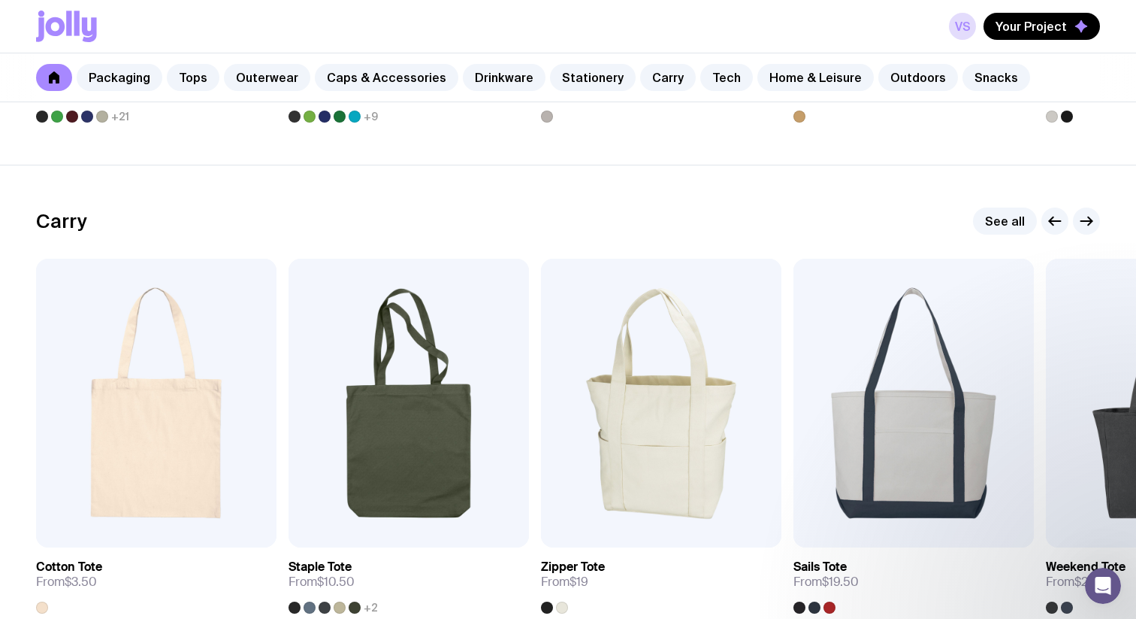
drag, startPoint x: 1048, startPoint y: 5, endPoint x: 1048, endPoint y: 12, distance: 7.6
click at [1048, 9] on div "VS Your Project" at bounding box center [568, 26] width 1064 height 53
click at [1048, 30] on span "Your Project" at bounding box center [1031, 26] width 71 height 15
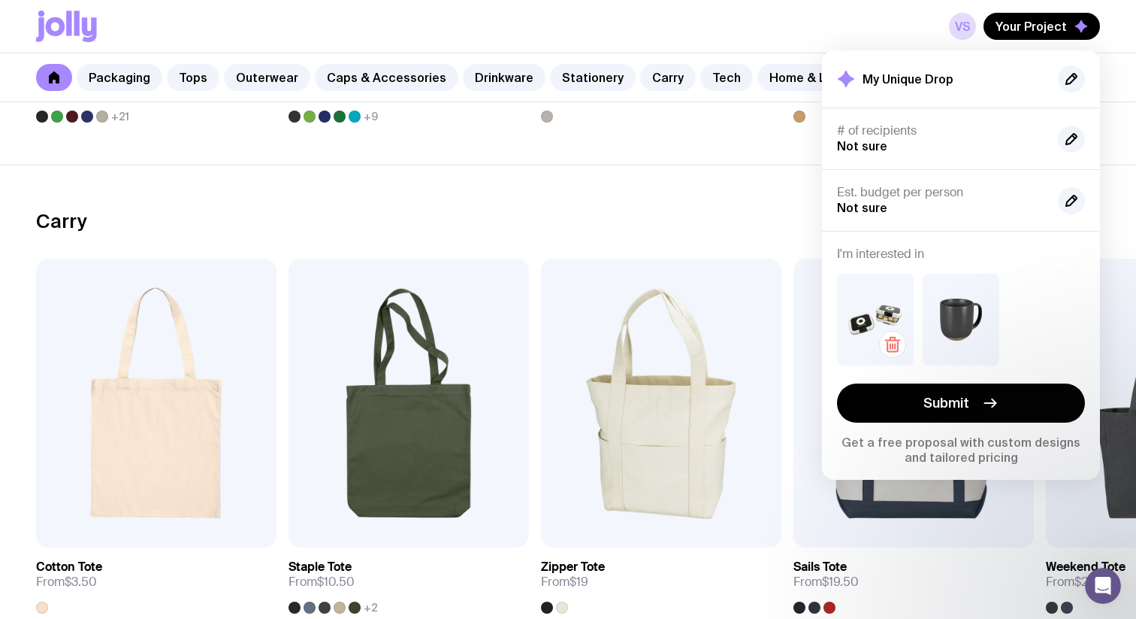
click at [876, 322] on img at bounding box center [875, 320] width 77 height 92
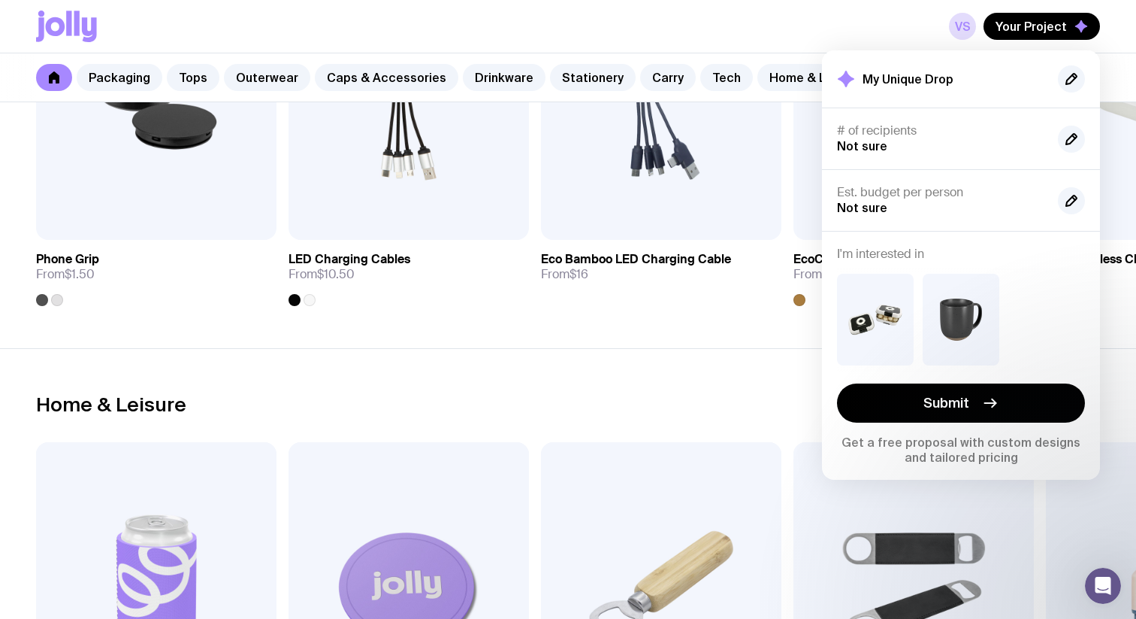
click at [617, 331] on section "Tech See all Add to wishlist View Phone Grip From $1.50 Add to wishlist View LE…" at bounding box center [568, 102] width 1136 height 491
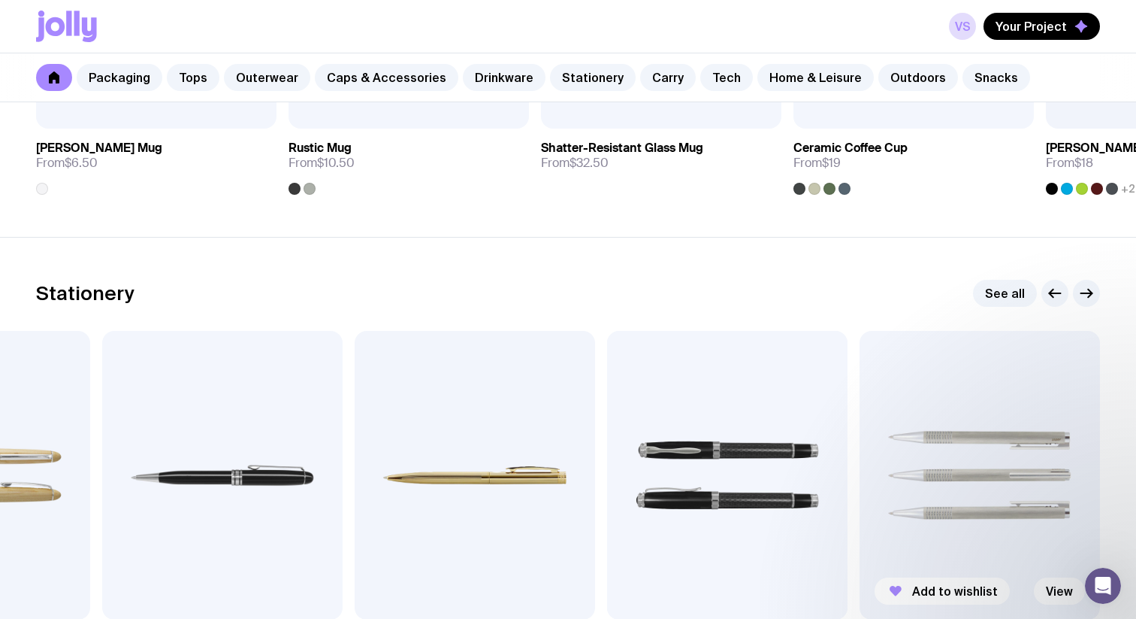
scroll to position [2597, 0]
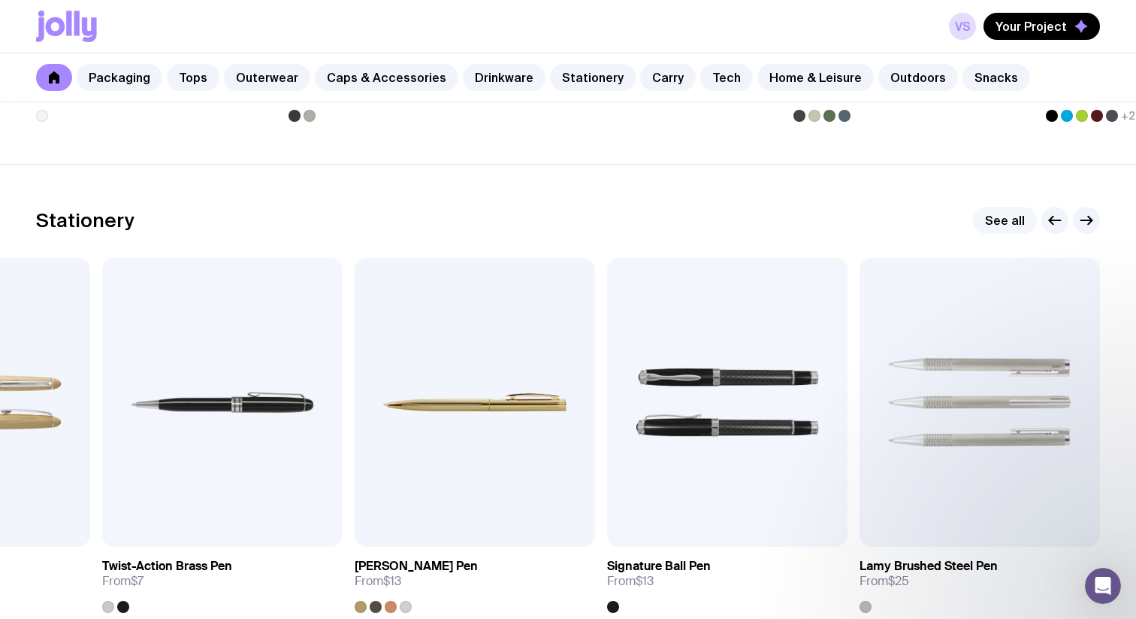
click at [1020, 219] on link "See all" at bounding box center [1005, 220] width 64 height 27
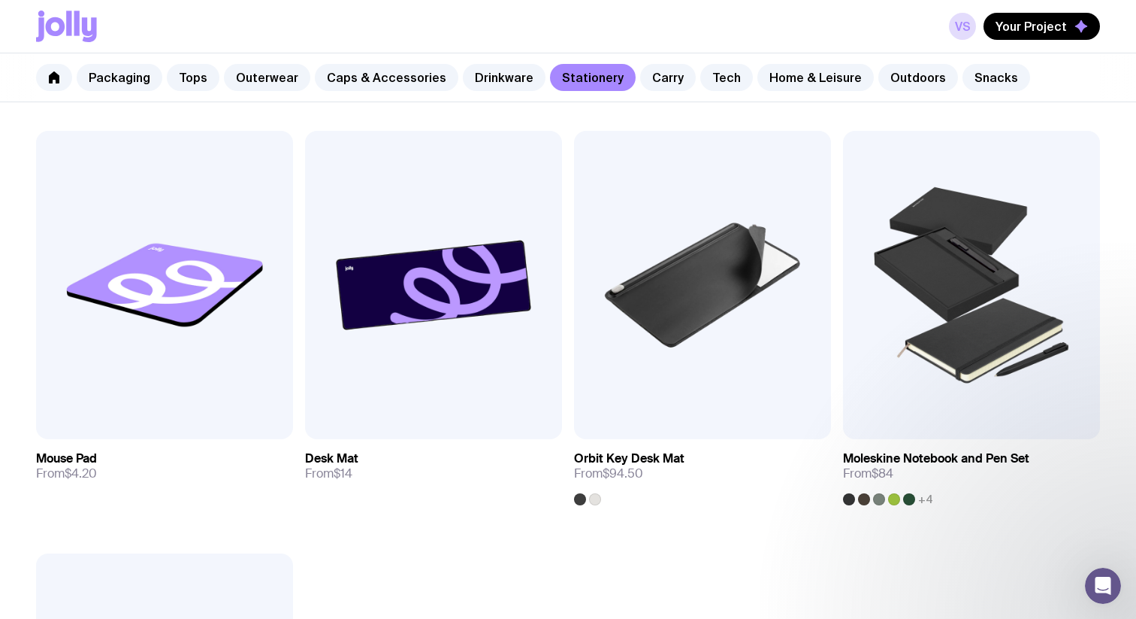
scroll to position [2927, 0]
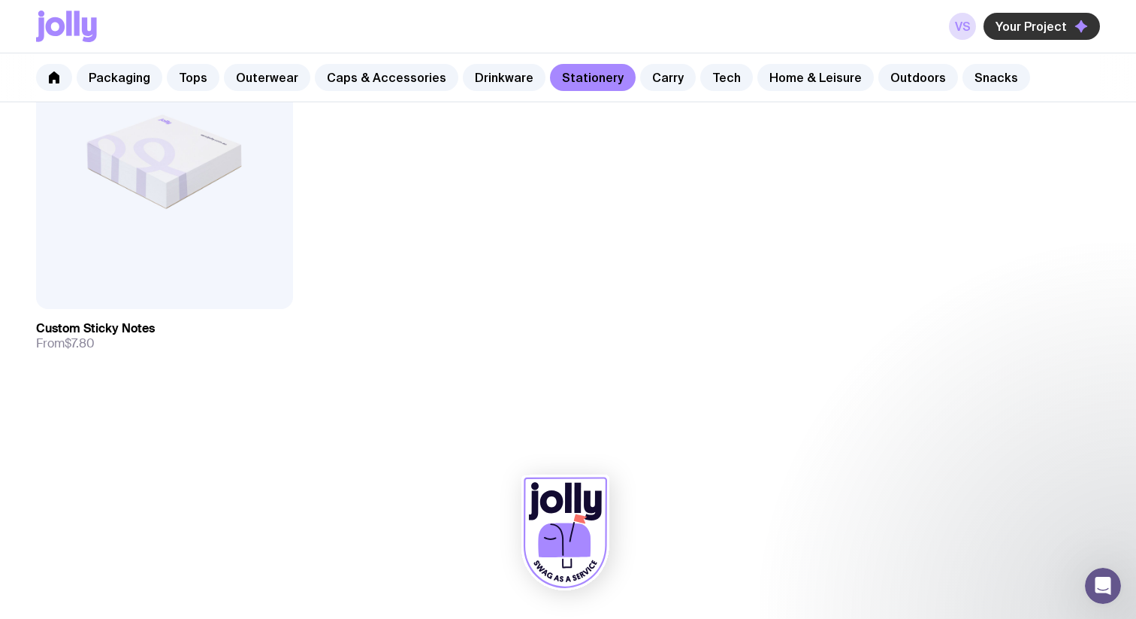
click at [1043, 27] on span "Your Project" at bounding box center [1031, 26] width 71 height 15
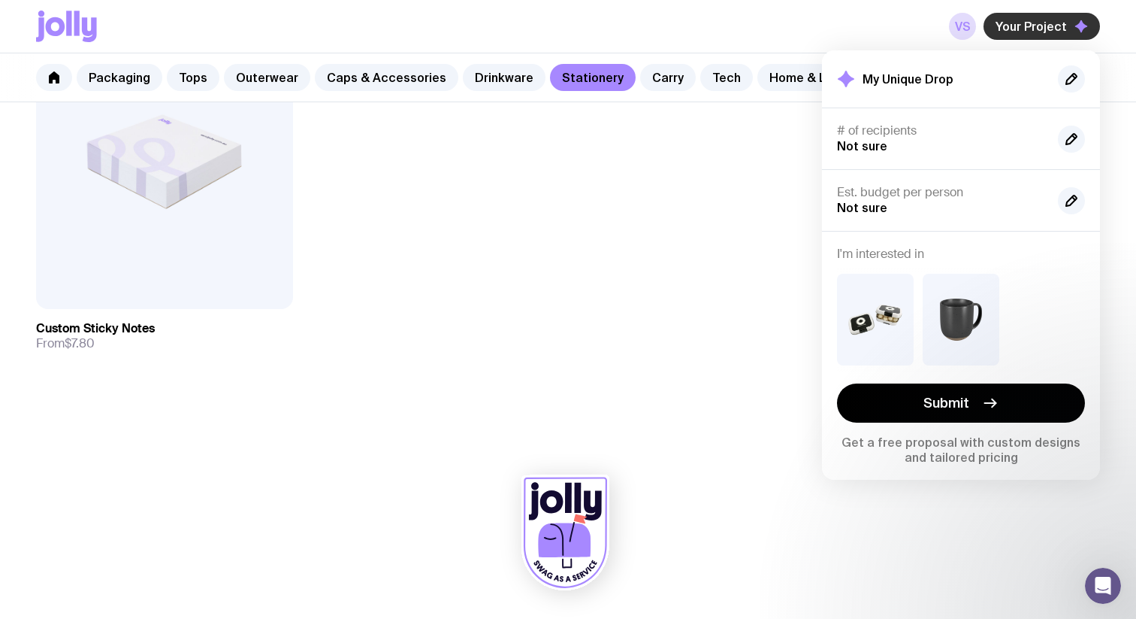
click at [1043, 27] on span "Your Project" at bounding box center [1031, 26] width 71 height 15
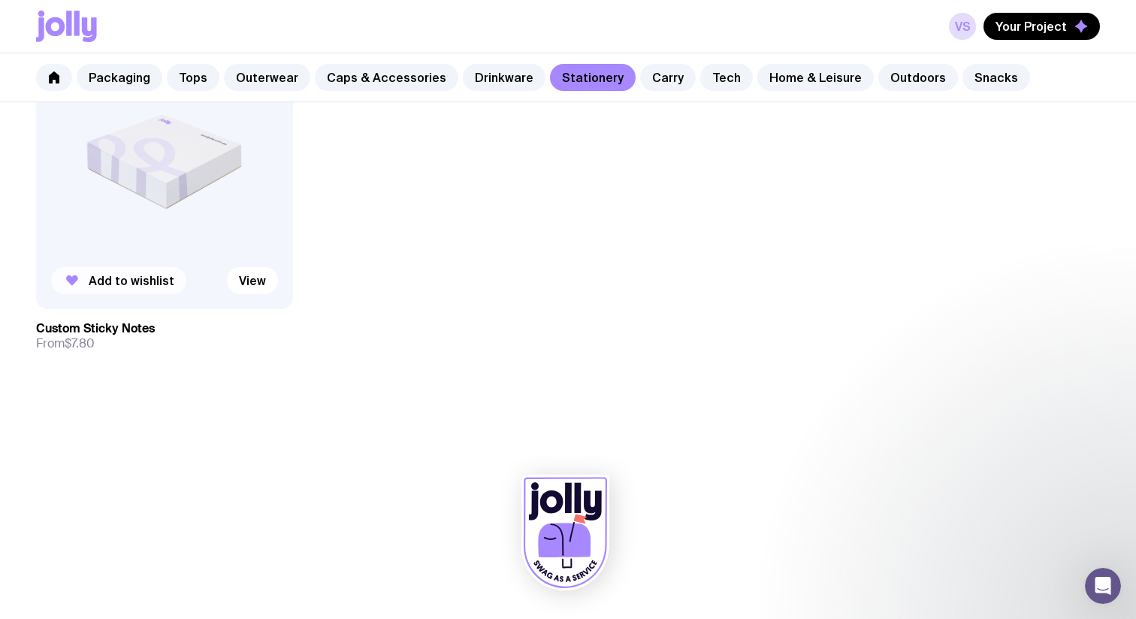
click at [116, 279] on span "Add to wishlist" at bounding box center [132, 280] width 86 height 15
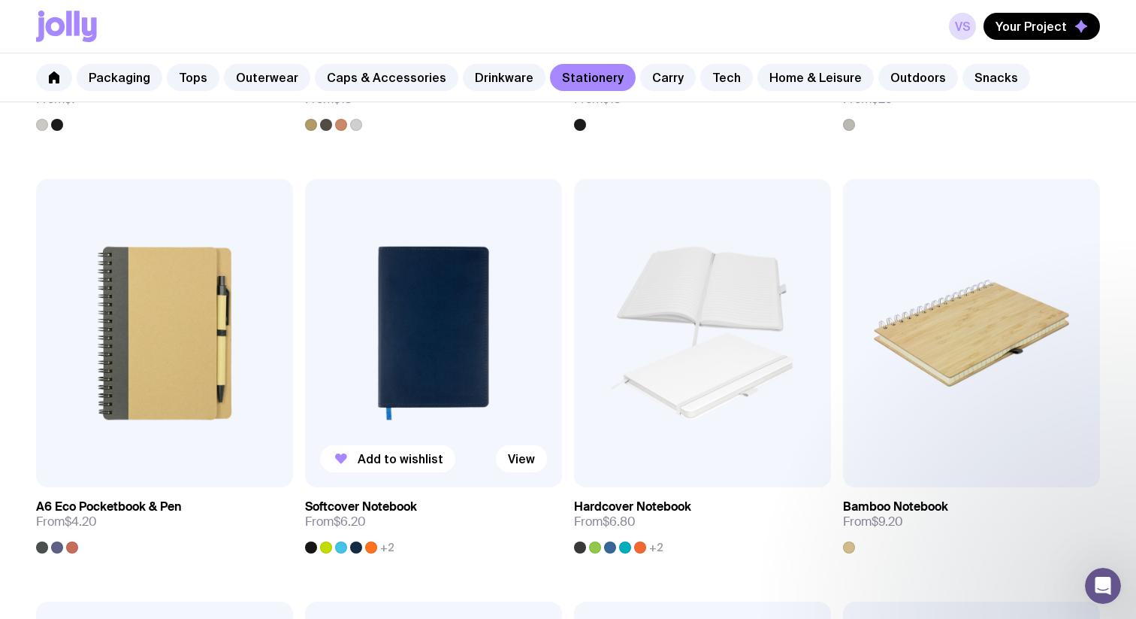
scroll to position [1032, 0]
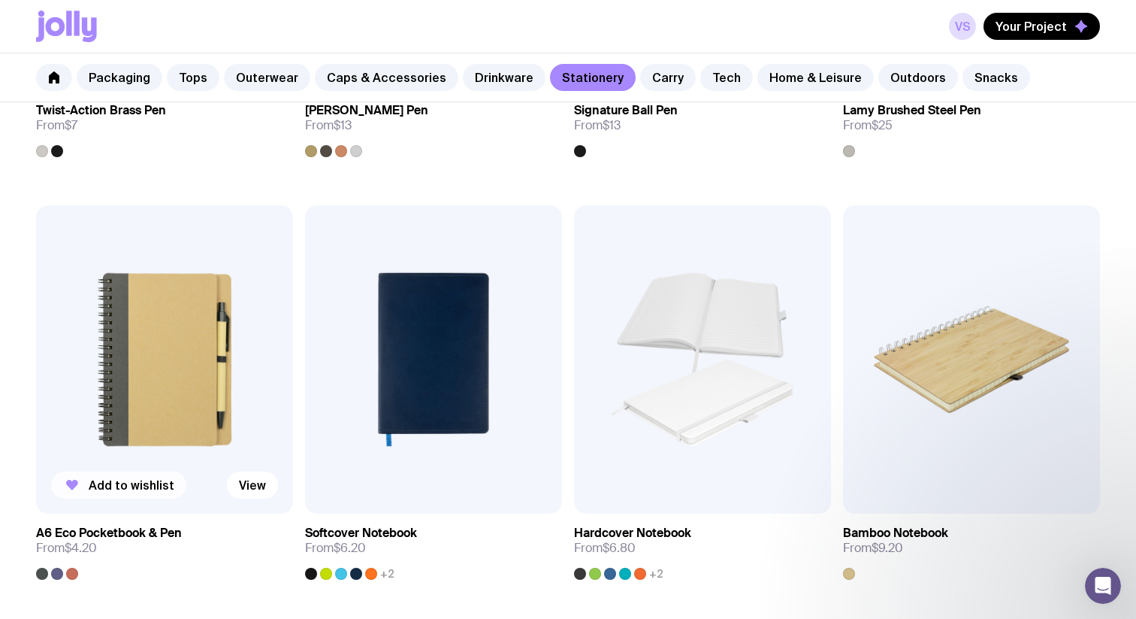
click at [93, 480] on span "Add to wishlist" at bounding box center [132, 484] width 86 height 15
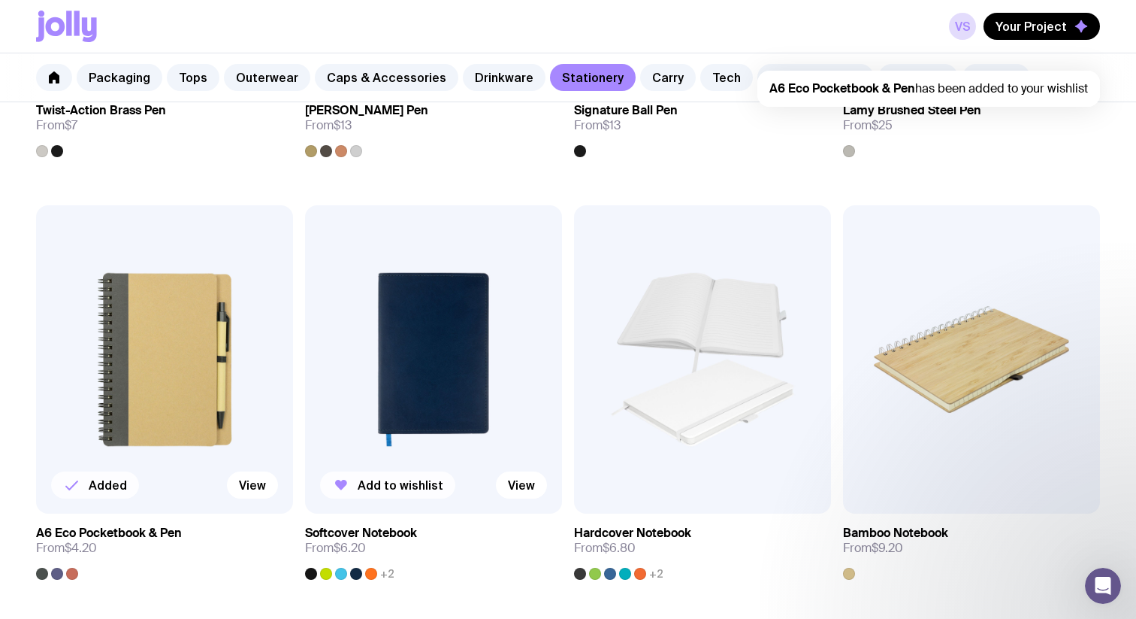
click at [380, 489] on span "Add to wishlist" at bounding box center [401, 484] width 86 height 15
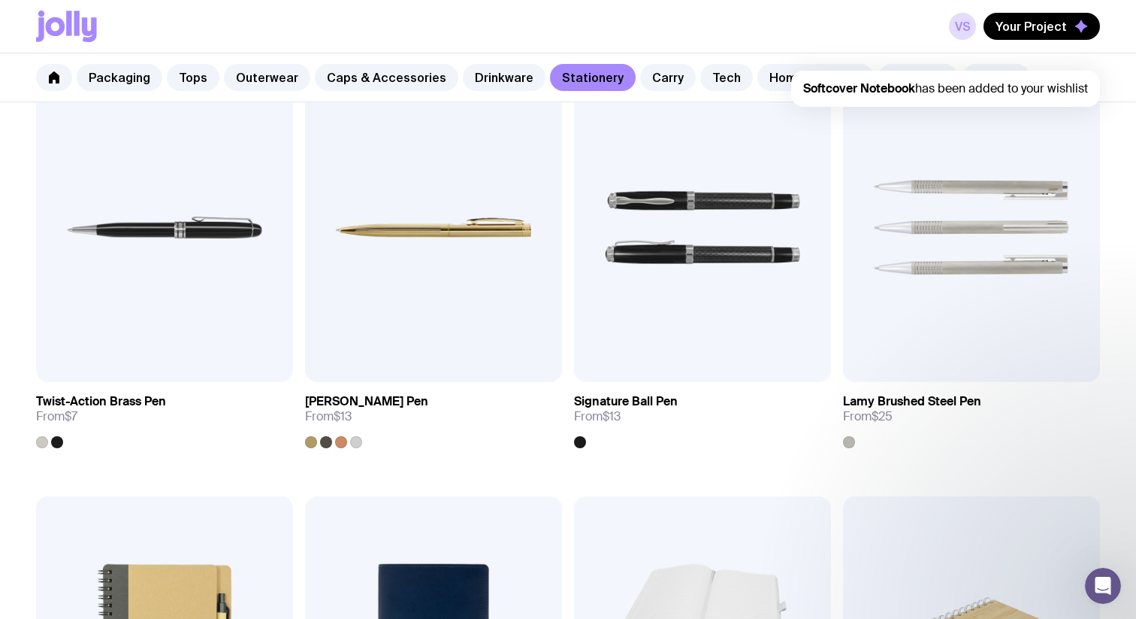
scroll to position [725, 0]
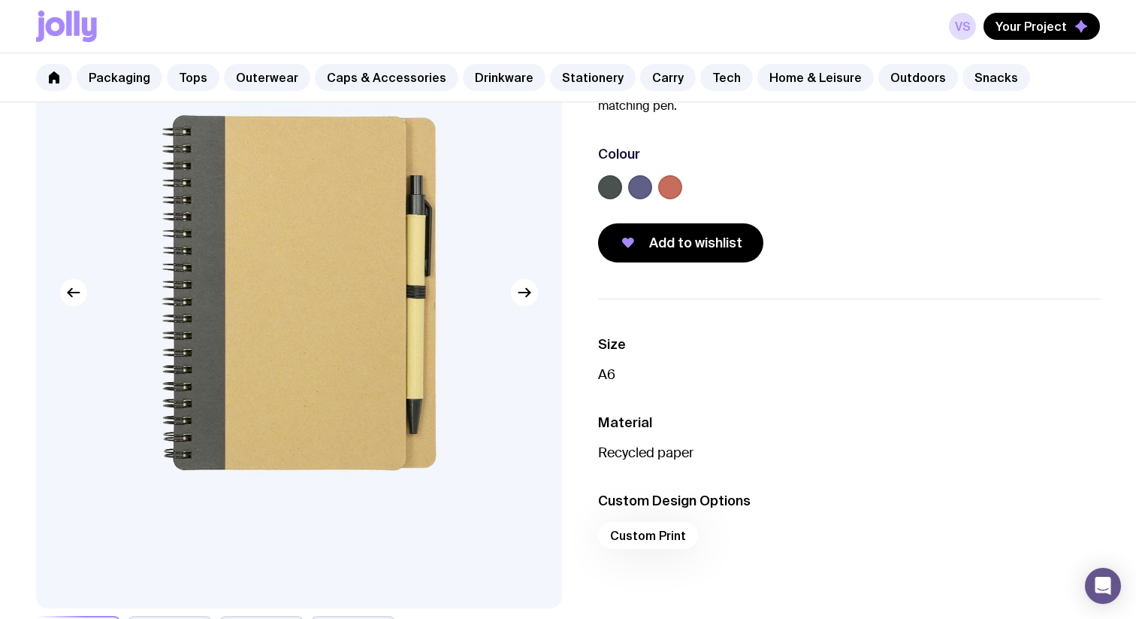
scroll to position [157, 0]
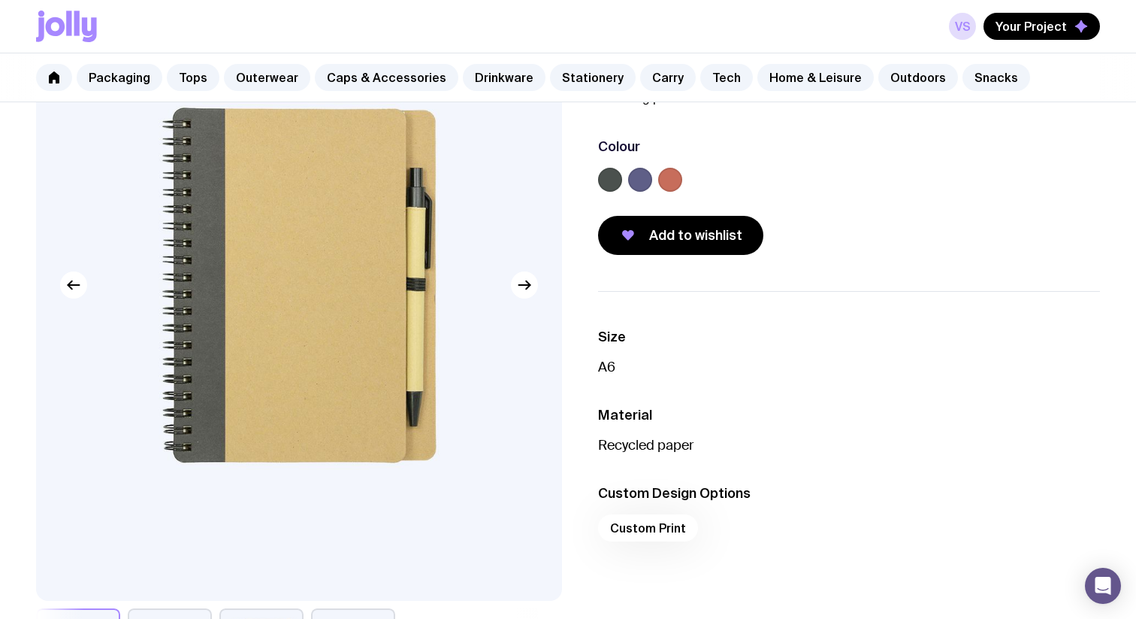
click at [637, 180] on label at bounding box center [640, 180] width 24 height 24
click at [0, 0] on input "radio" at bounding box center [0, 0] width 0 height 0
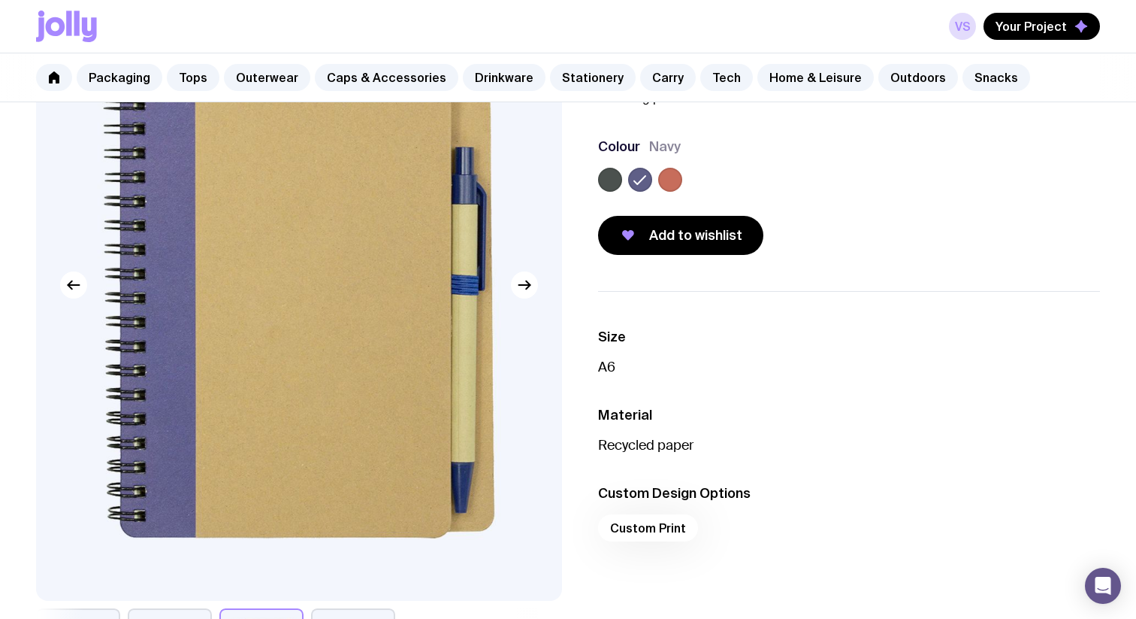
click at [595, 183] on div "A6 Eco Pocketbook & Pen From $4.20 Custom Design Included A sustainable choice …" at bounding box center [837, 112] width 526 height 286
click at [609, 181] on label at bounding box center [610, 180] width 24 height 24
click at [0, 0] on input "radio" at bounding box center [0, 0] width 0 height 0
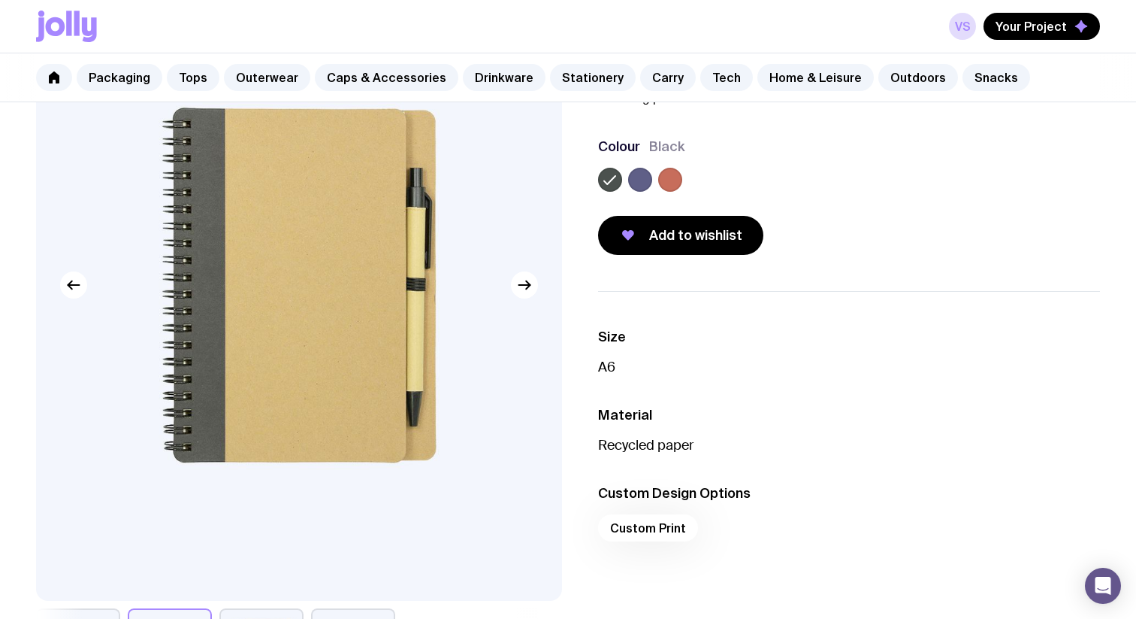
click at [667, 181] on label at bounding box center [670, 180] width 24 height 24
click at [0, 0] on input "radio" at bounding box center [0, 0] width 0 height 0
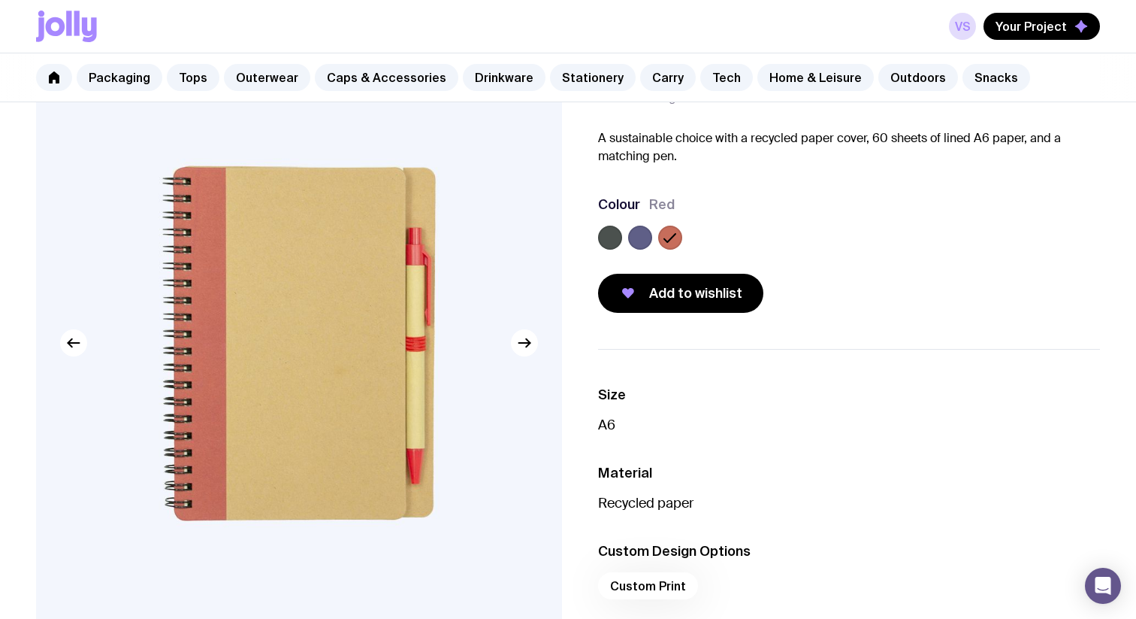
scroll to position [55, 0]
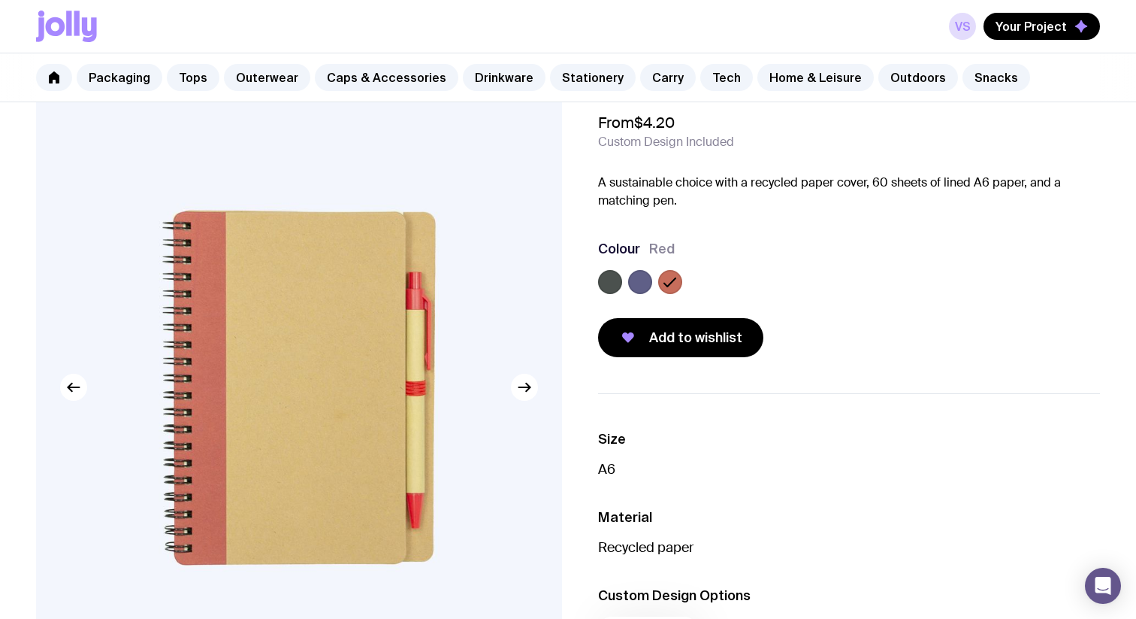
click at [614, 291] on label at bounding box center [610, 282] width 24 height 24
click at [0, 0] on input "radio" at bounding box center [0, 0] width 0 height 0
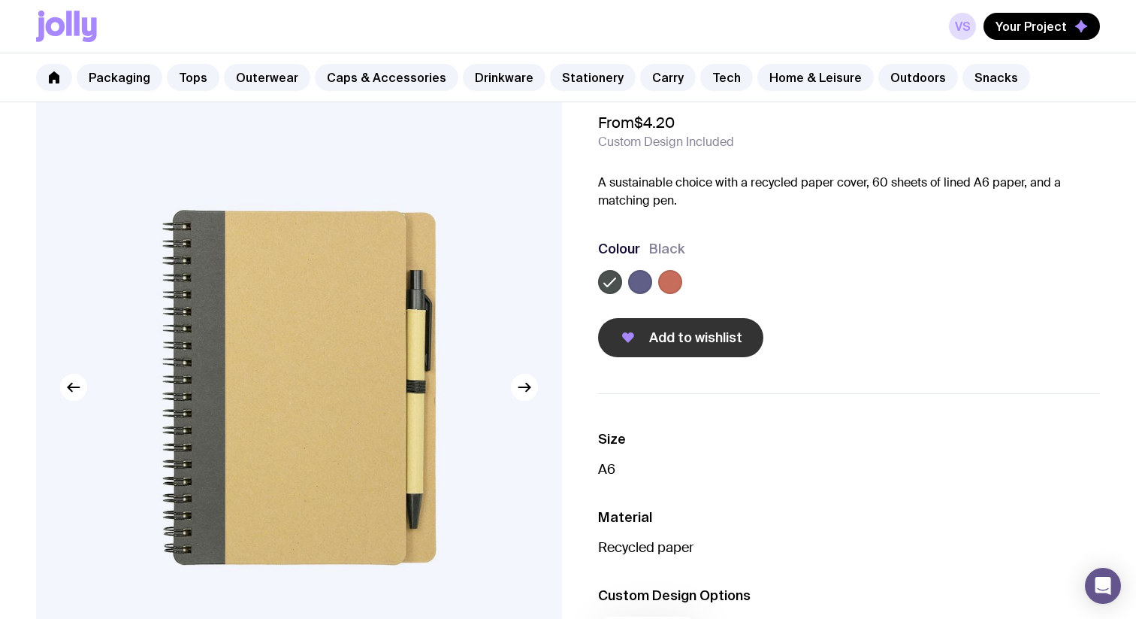
click at [696, 330] on span "Add to wishlist" at bounding box center [695, 337] width 93 height 18
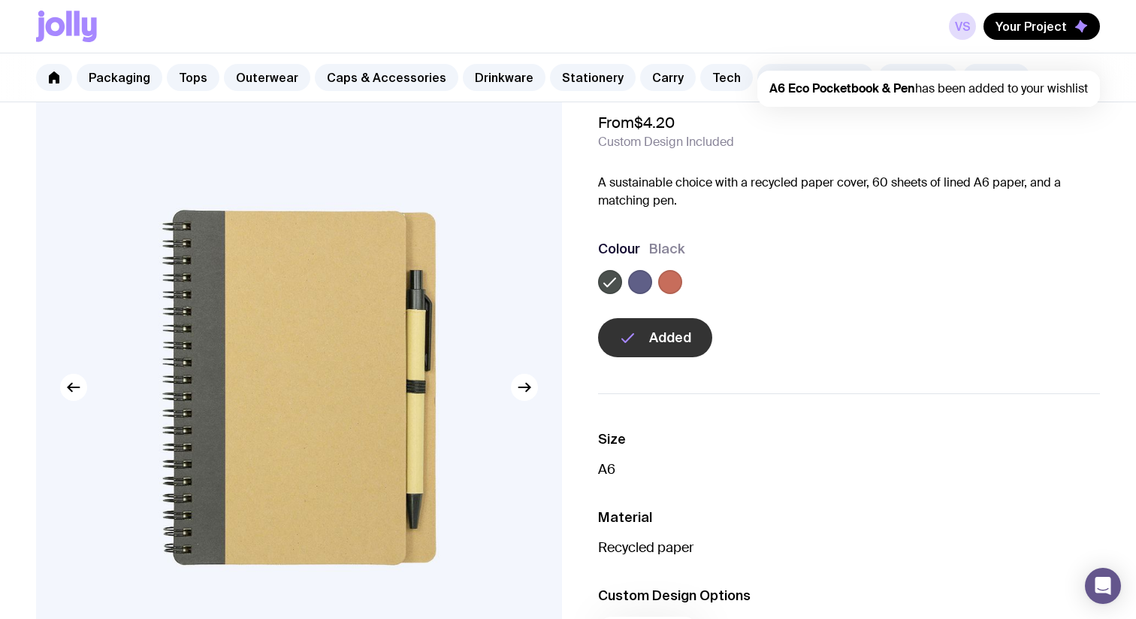
scroll to position [0, 0]
click at [754, 245] on div "Colour Black" at bounding box center [849, 249] width 502 height 18
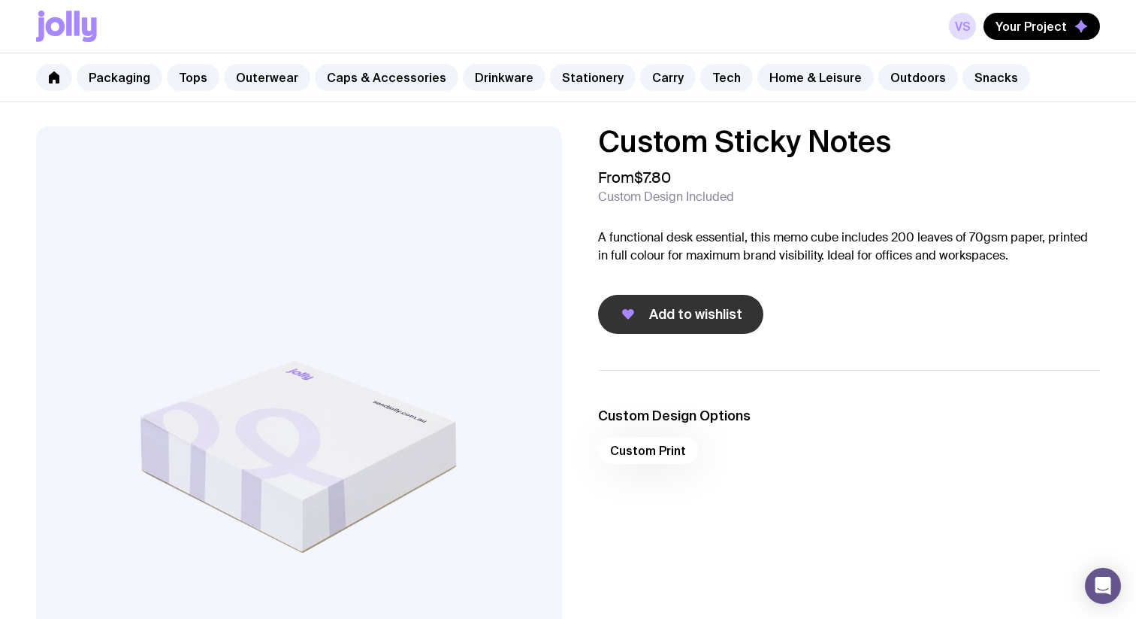
click at [682, 313] on span "Add to wishlist" at bounding box center [695, 314] width 93 height 18
click at [693, 245] on p "A functional desk essential, this memo cube includes 200 leaves of 70gsm paper,…" at bounding box center [849, 246] width 502 height 36
click at [746, 222] on div "Custom Sticky Notes From $7.80 Custom Design Included A functional desk essenti…" at bounding box center [849, 229] width 502 height 207
click at [749, 238] on p "A functional desk essential, this memo cube includes 200 leaves of 70gsm paper,…" at bounding box center [849, 246] width 502 height 36
click at [658, 448] on div "Custom Print" at bounding box center [849, 455] width 502 height 36
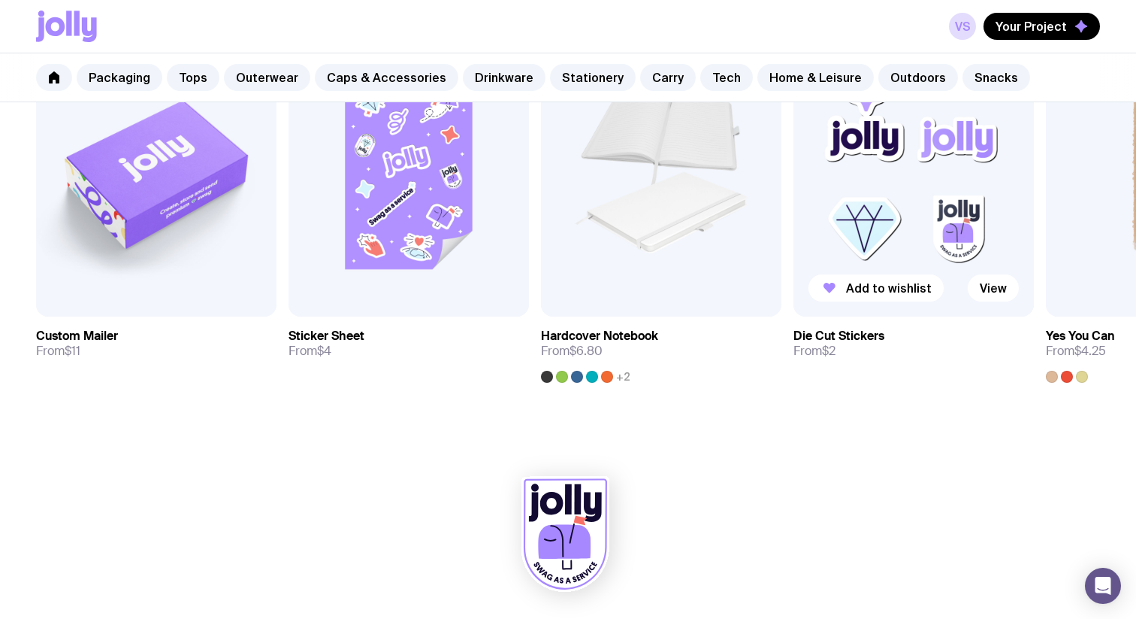
scroll to position [822, 0]
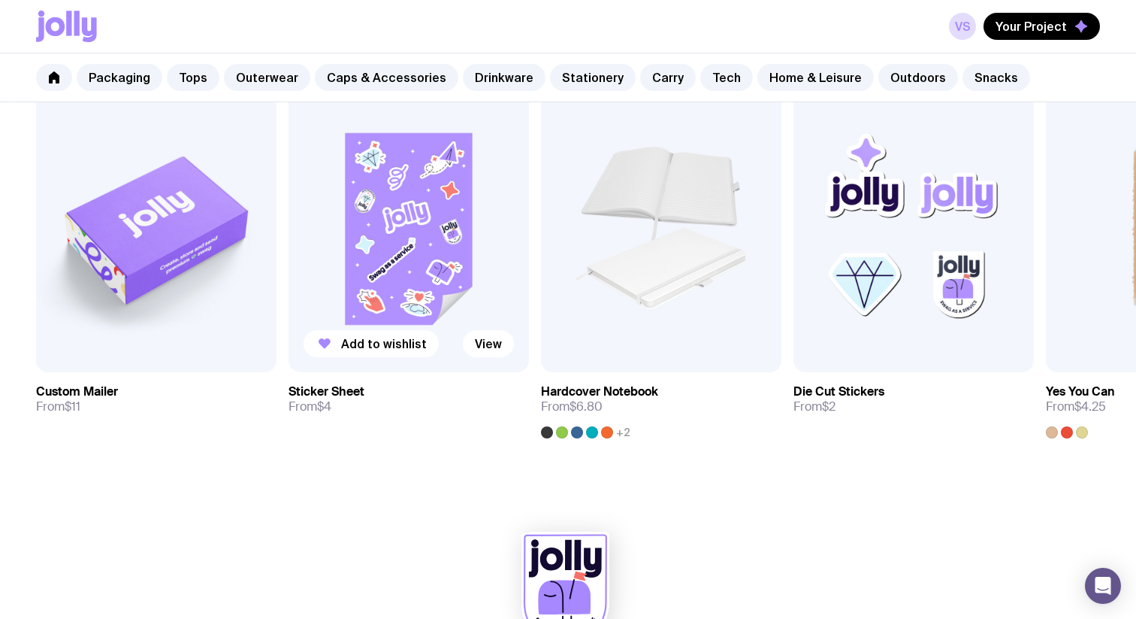
click at [419, 255] on img at bounding box center [409, 227] width 241 height 289
